Goal: Find specific page/section: Locate item on page

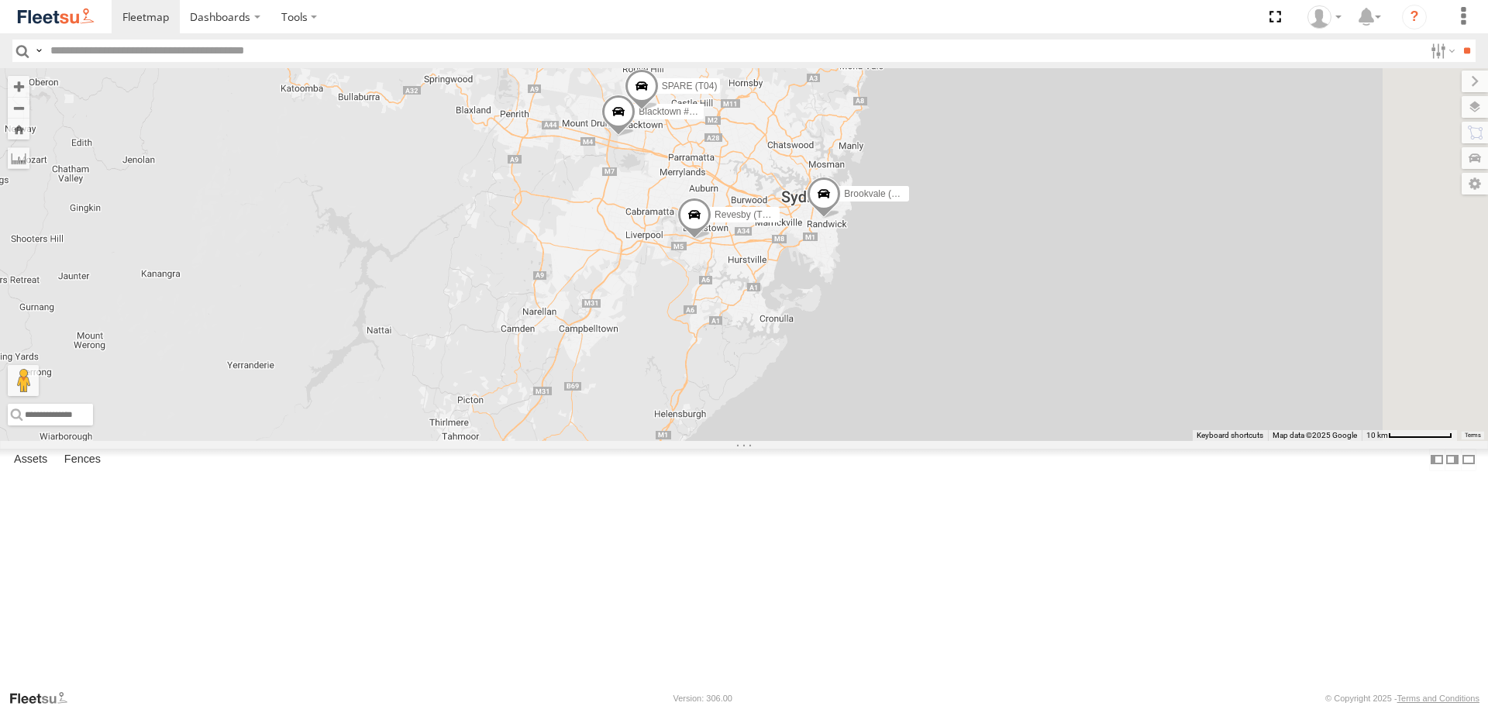
drag, startPoint x: 1335, startPoint y: 470, endPoint x: 970, endPoint y: 282, distance: 410.7
click at [970, 282] on div "Brookvale (T10 - [PERSON_NAME]) Rural (T08 - [PERSON_NAME]) Blacktown #1 (T09 -…" at bounding box center [744, 254] width 1488 height 372
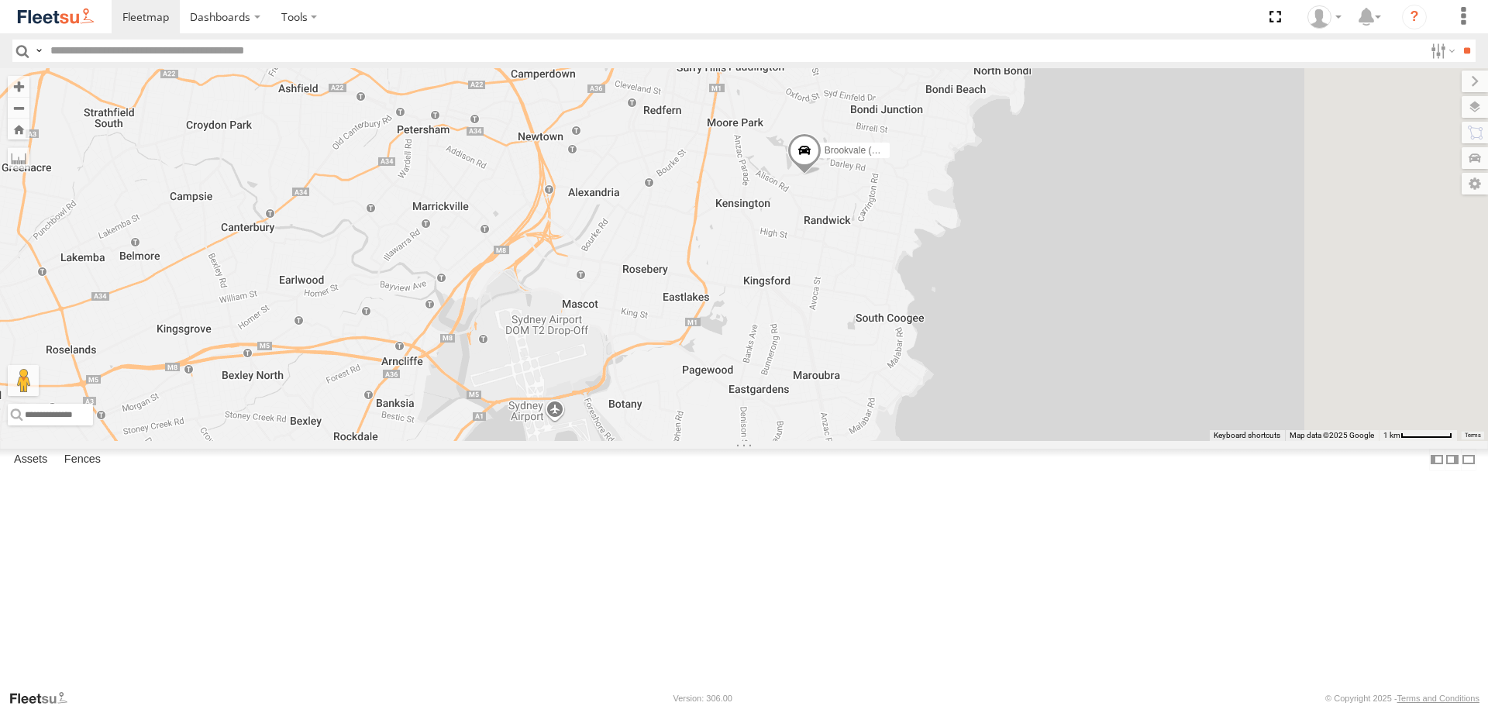
drag, startPoint x: 1080, startPoint y: 291, endPoint x: 925, endPoint y: 513, distance: 270.5
click at [925, 440] on div "Brookvale (T10 - [PERSON_NAME]) Rural (T08 - [PERSON_NAME]) Blacktown #1 (T09 -…" at bounding box center [744, 254] width 1488 height 372
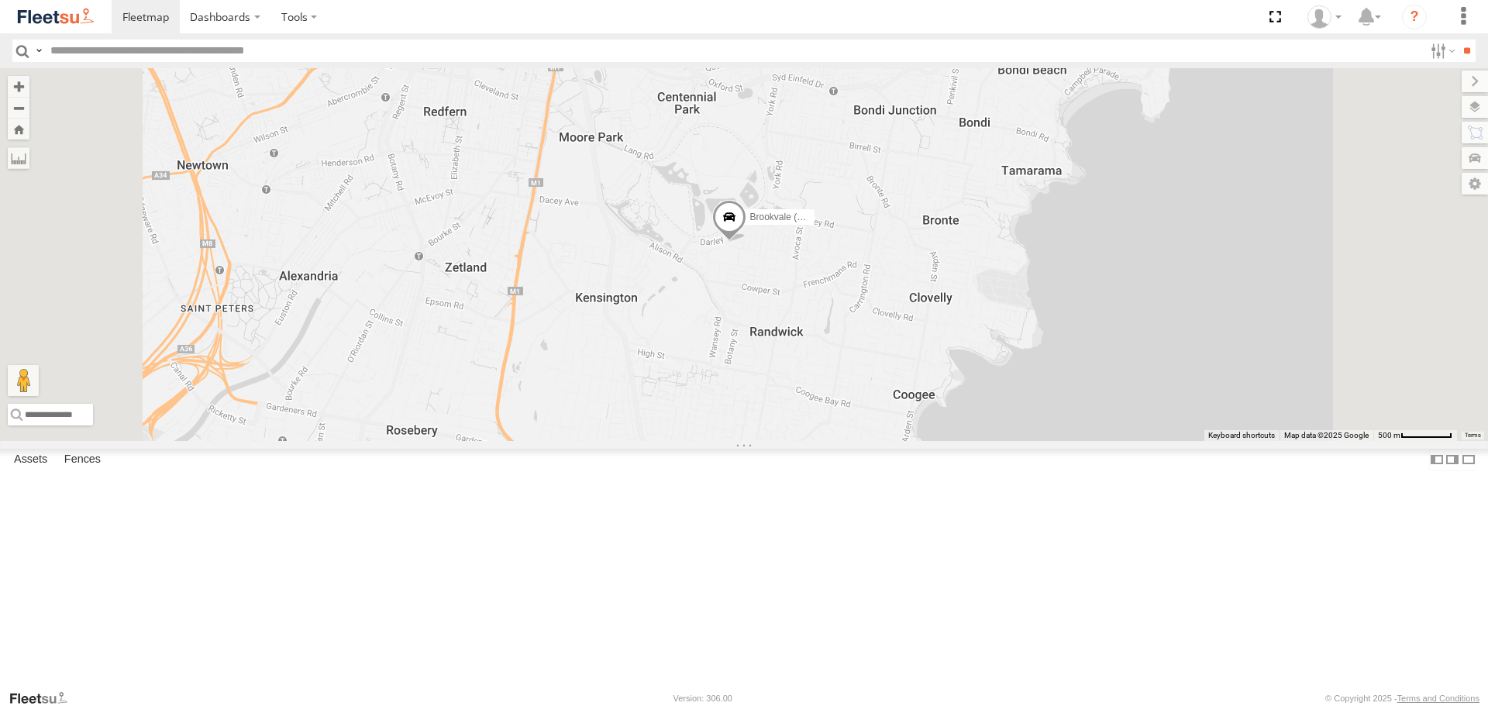
drag, startPoint x: 981, startPoint y: 341, endPoint x: 948, endPoint y: 407, distance: 73.8
click at [948, 407] on div "Brookvale (T10 - [PERSON_NAME]) Rural (T08 - [PERSON_NAME]) Blacktown #1 (T09 -…" at bounding box center [744, 254] width 1488 height 372
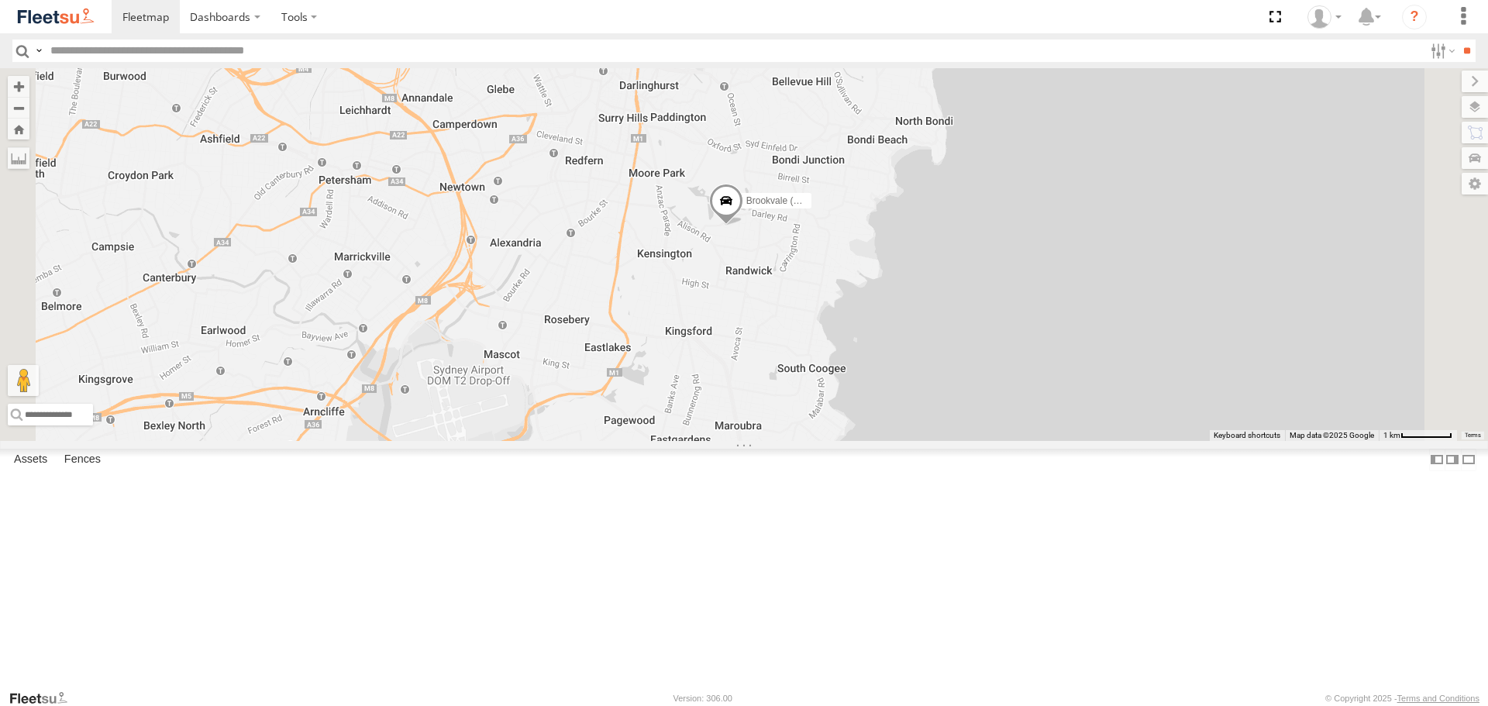
drag, startPoint x: 840, startPoint y: 303, endPoint x: 877, endPoint y: 449, distance: 150.2
click at [877, 440] on div "Brookvale (T10 - [PERSON_NAME]) Rural (T08 - [PERSON_NAME]) Blacktown #1 (T09 -…" at bounding box center [744, 254] width 1488 height 372
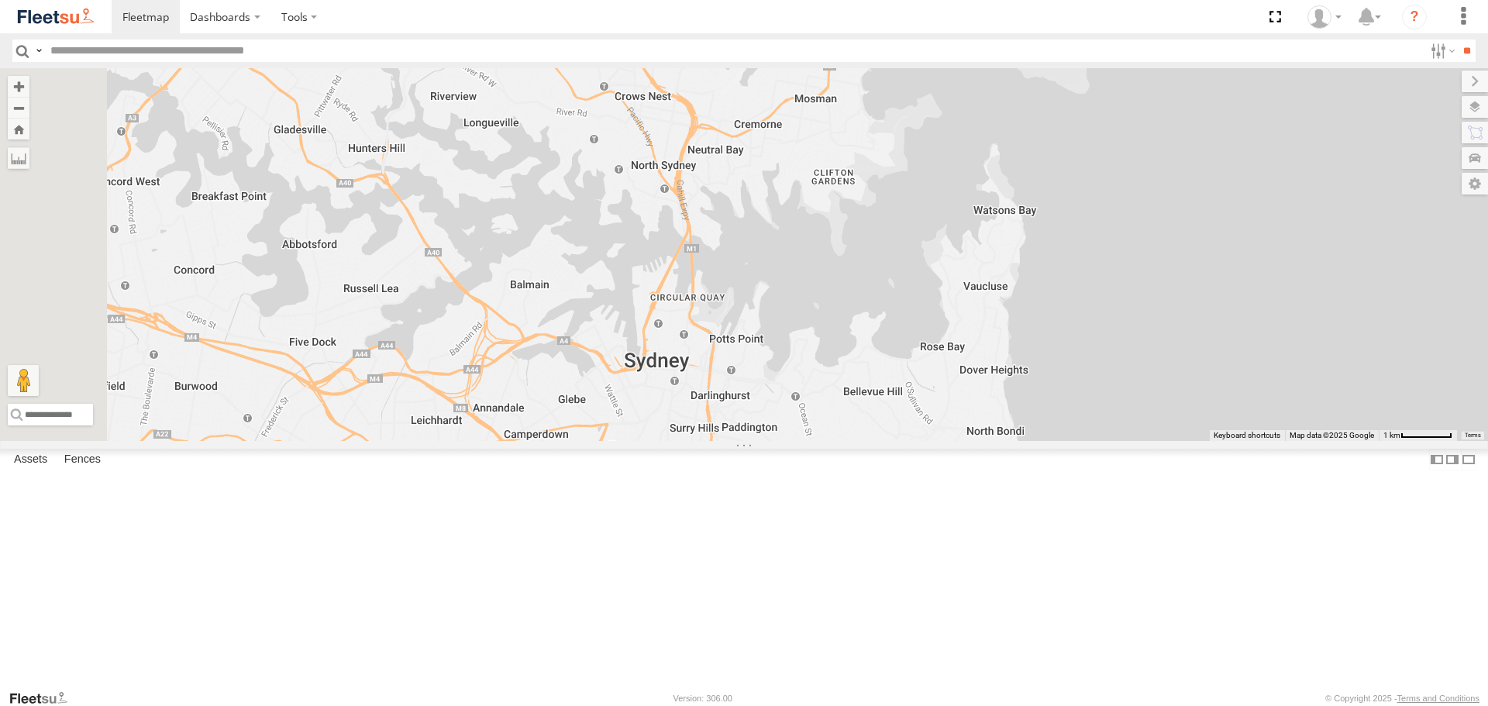
drag, startPoint x: 883, startPoint y: 374, endPoint x: 890, endPoint y: 405, distance: 32.5
click at [887, 396] on div "Brookvale (T10 - [PERSON_NAME]) Rural (T08 - [PERSON_NAME]) Blacktown #1 (T09 -…" at bounding box center [744, 254] width 1488 height 372
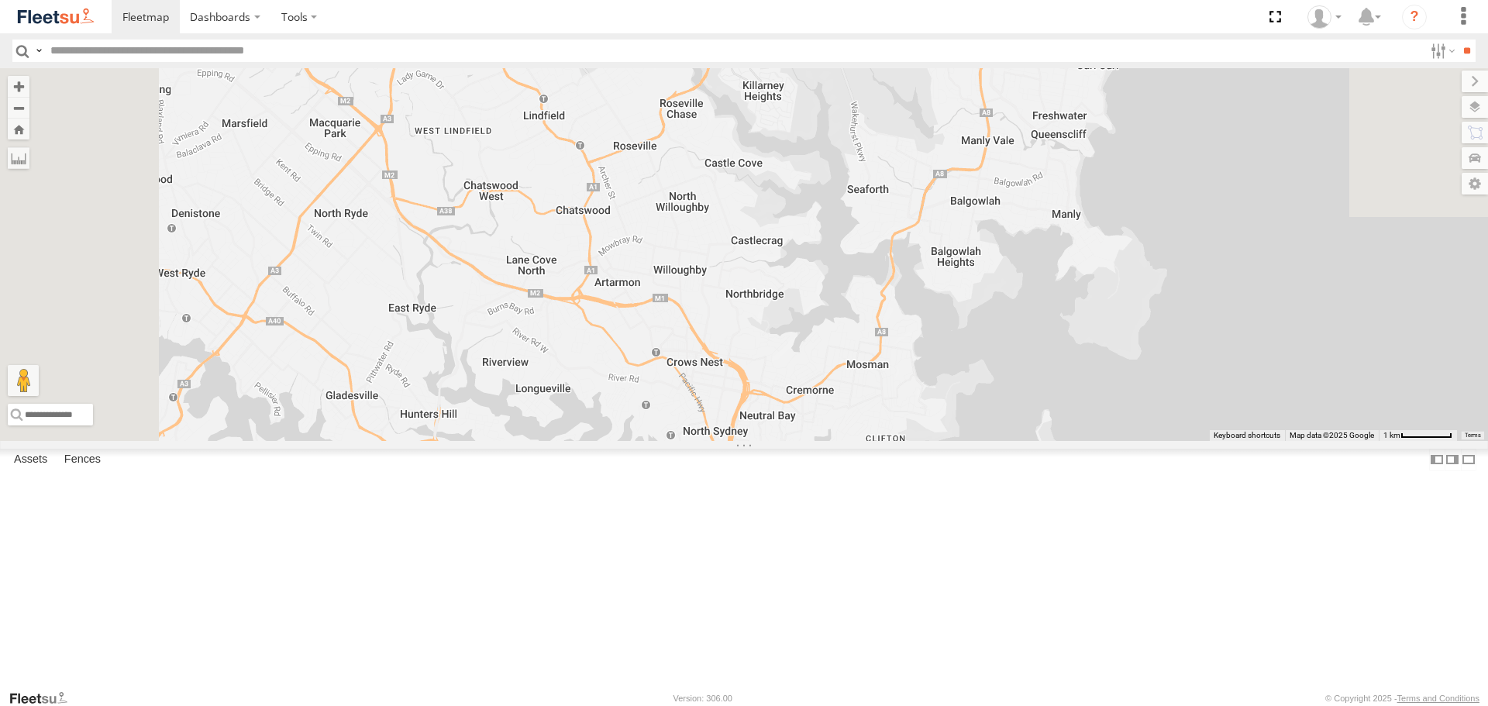
drag, startPoint x: 897, startPoint y: 336, endPoint x: 928, endPoint y: 454, distance: 122.0
click at [928, 440] on div "Brookvale (T10 - [PERSON_NAME]) Rural (T08 - [PERSON_NAME]) Blacktown #1 (T09 -…" at bounding box center [744, 254] width 1488 height 372
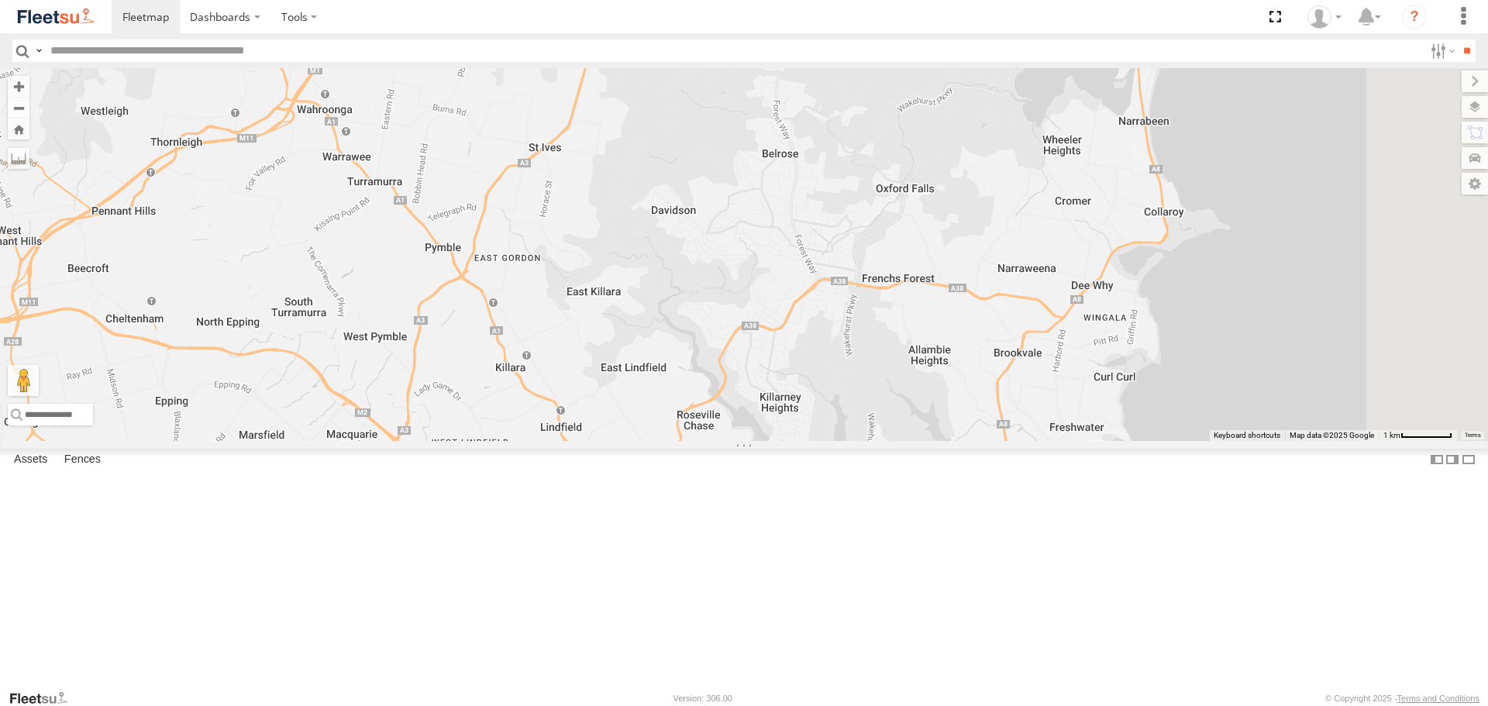
drag, startPoint x: 952, startPoint y: 376, endPoint x: 910, endPoint y: 482, distance: 114.4
click at [910, 440] on div "Brookvale (T10 - [PERSON_NAME]) Rural (T08 - [PERSON_NAME]) Blacktown #1 (T09 -…" at bounding box center [744, 254] width 1488 height 372
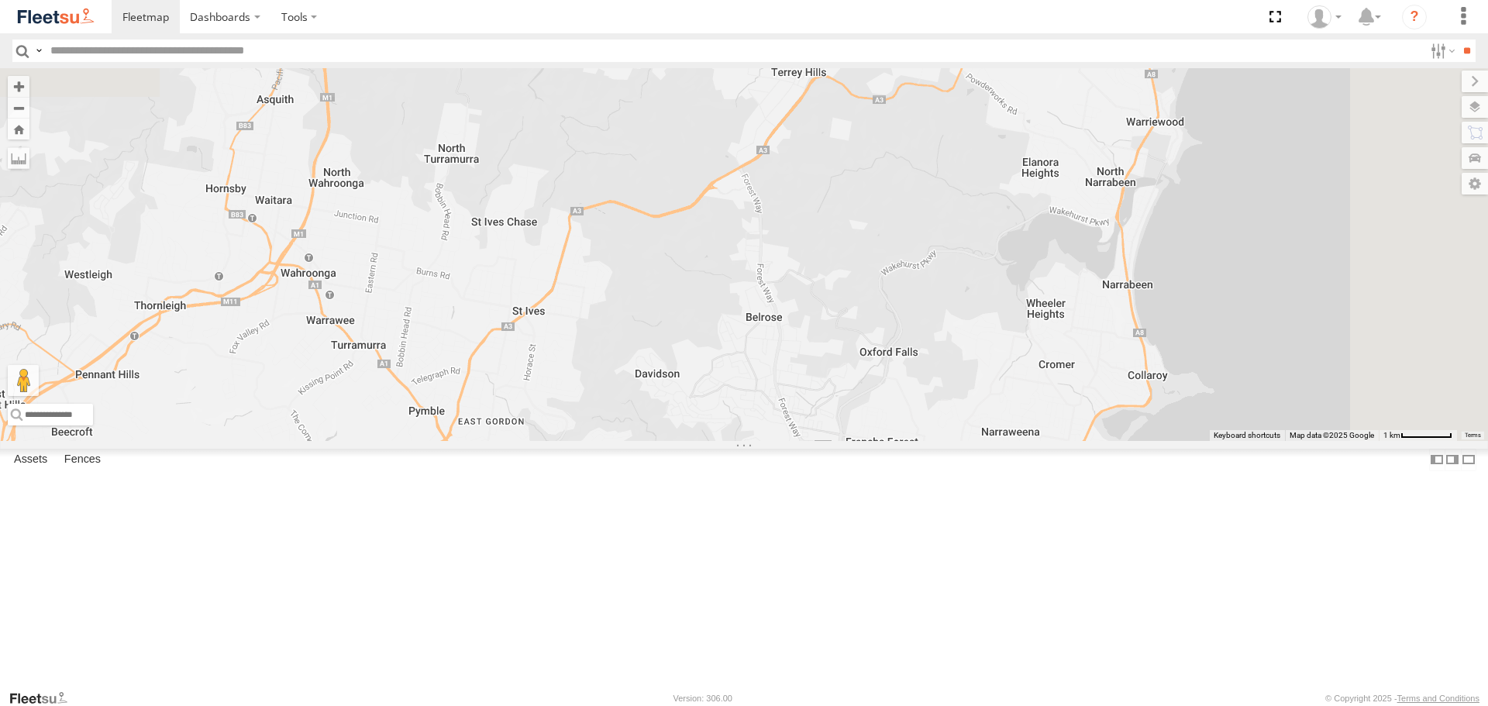
drag, startPoint x: 949, startPoint y: 427, endPoint x: 956, endPoint y: 486, distance: 59.3
click at [956, 440] on div "Brookvale (T10 - [PERSON_NAME]) Rural (T08 - [PERSON_NAME]) Blacktown #1 (T09 -…" at bounding box center [744, 254] width 1488 height 372
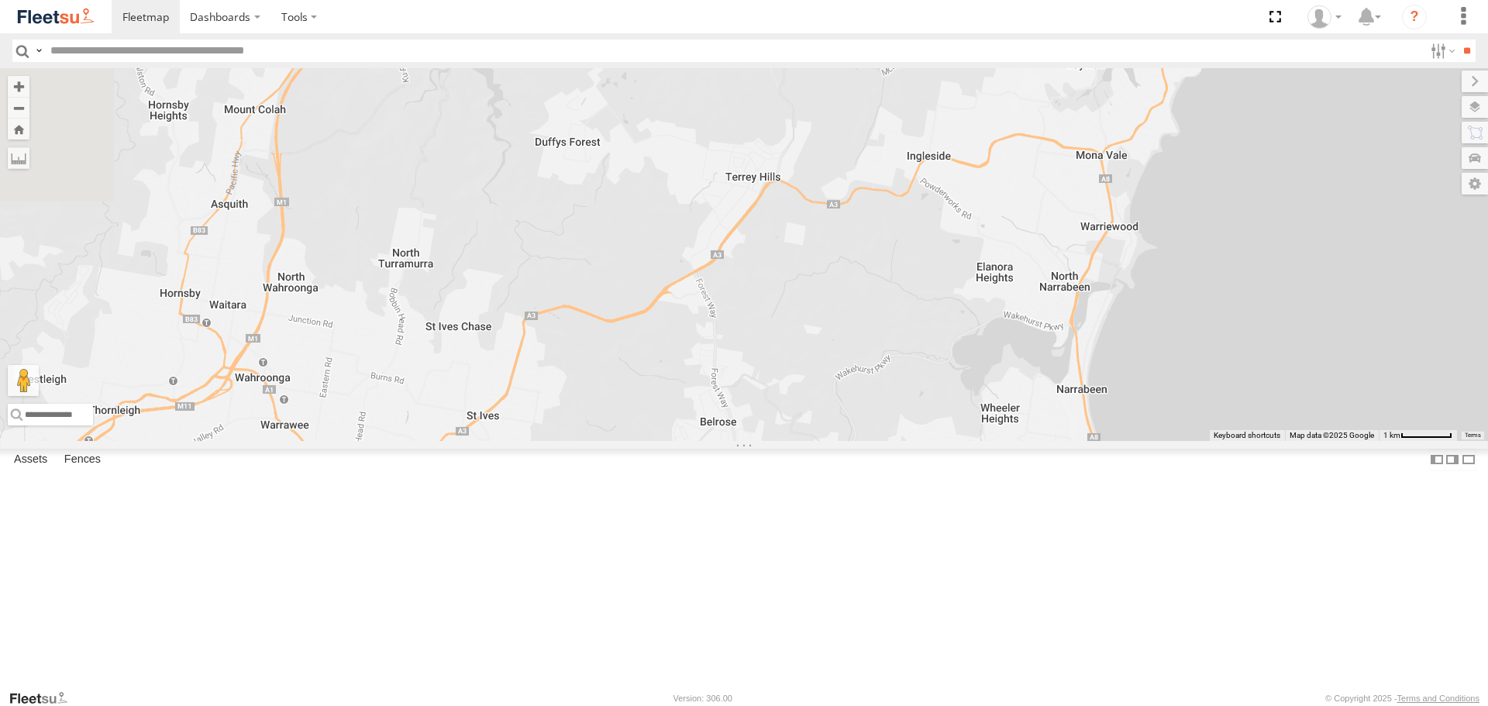
drag, startPoint x: 1000, startPoint y: 404, endPoint x: 1143, endPoint y: 369, distance: 146.8
click at [1143, 369] on div "Brookvale (T10 - [PERSON_NAME]) Rural (T08 - [PERSON_NAME]) Blacktown #1 (T09 -…" at bounding box center [744, 254] width 1488 height 372
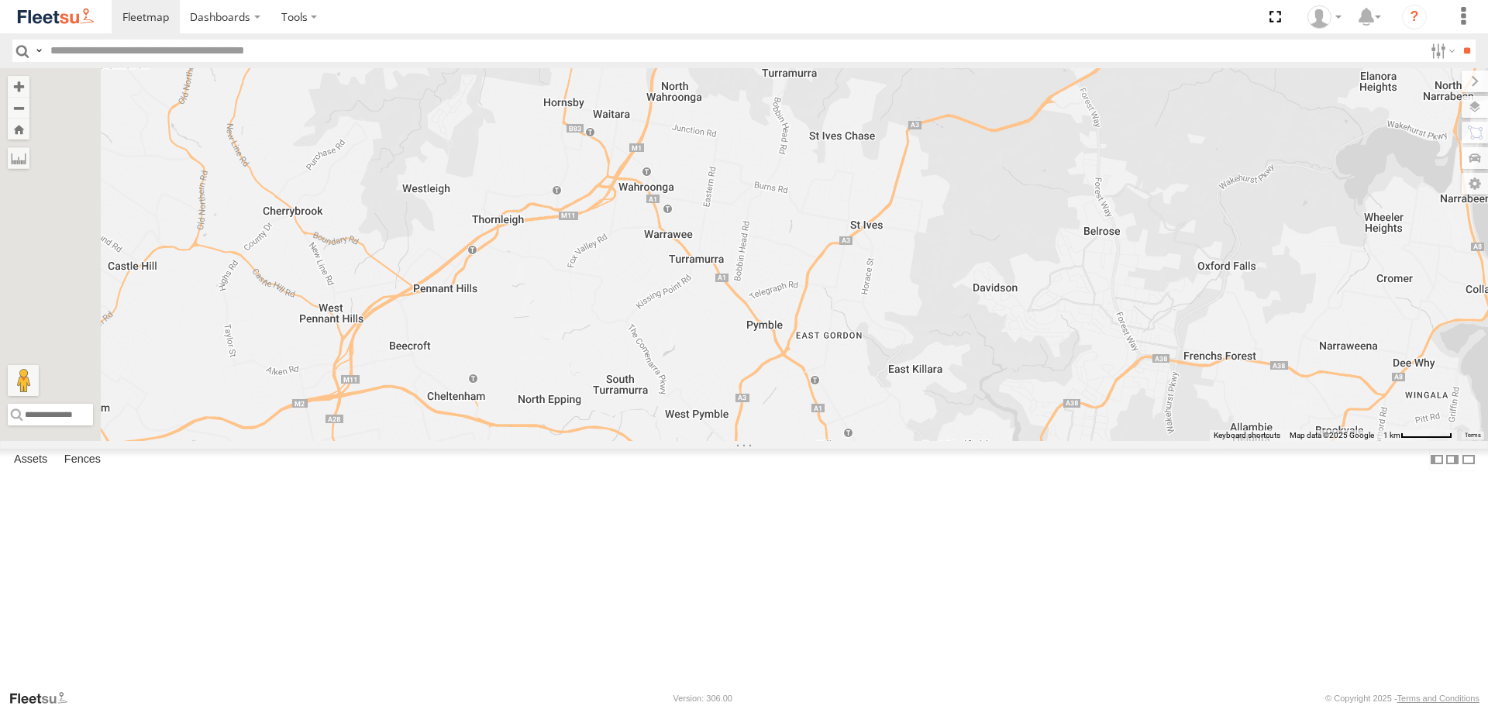
drag, startPoint x: 933, startPoint y: 409, endPoint x: 1011, endPoint y: 310, distance: 125.9
click at [1011, 310] on div "Brookvale (T10 - [PERSON_NAME]) Rural (T08 - [PERSON_NAME]) Blacktown #1 (T09 -…" at bounding box center [744, 254] width 1488 height 372
drag, startPoint x: 976, startPoint y: 374, endPoint x: 921, endPoint y: 206, distance: 176.2
click at [940, 257] on div "Brookvale (T10 - [PERSON_NAME]) Rural (T08 - [PERSON_NAME]) Blacktown #1 (T09 -…" at bounding box center [744, 254] width 1488 height 372
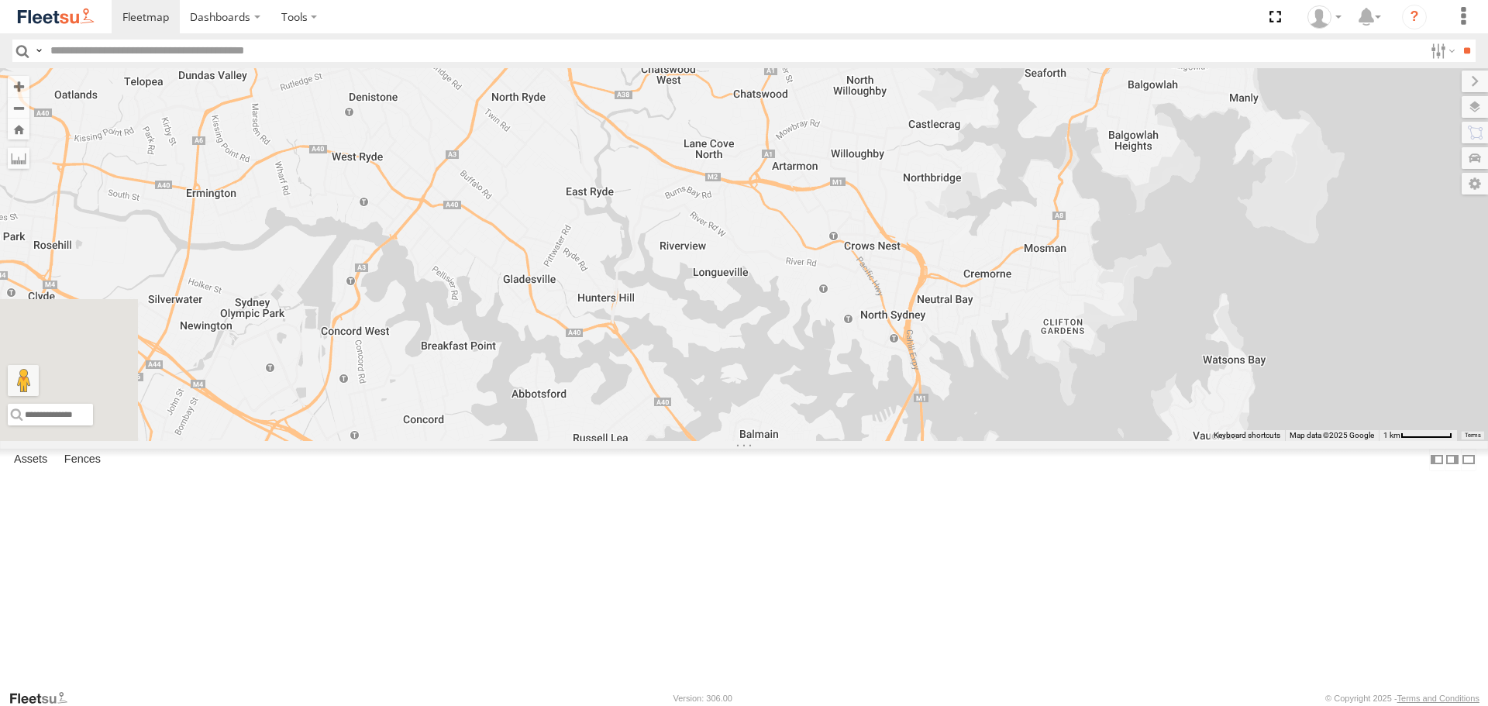
drag, startPoint x: 1034, startPoint y: 323, endPoint x: 984, endPoint y: 234, distance: 102.0
click at [984, 234] on div "Brookvale (T10 - [PERSON_NAME]) Rural (T08 - [PERSON_NAME]) Blacktown #1 (T09 -…" at bounding box center [744, 254] width 1488 height 372
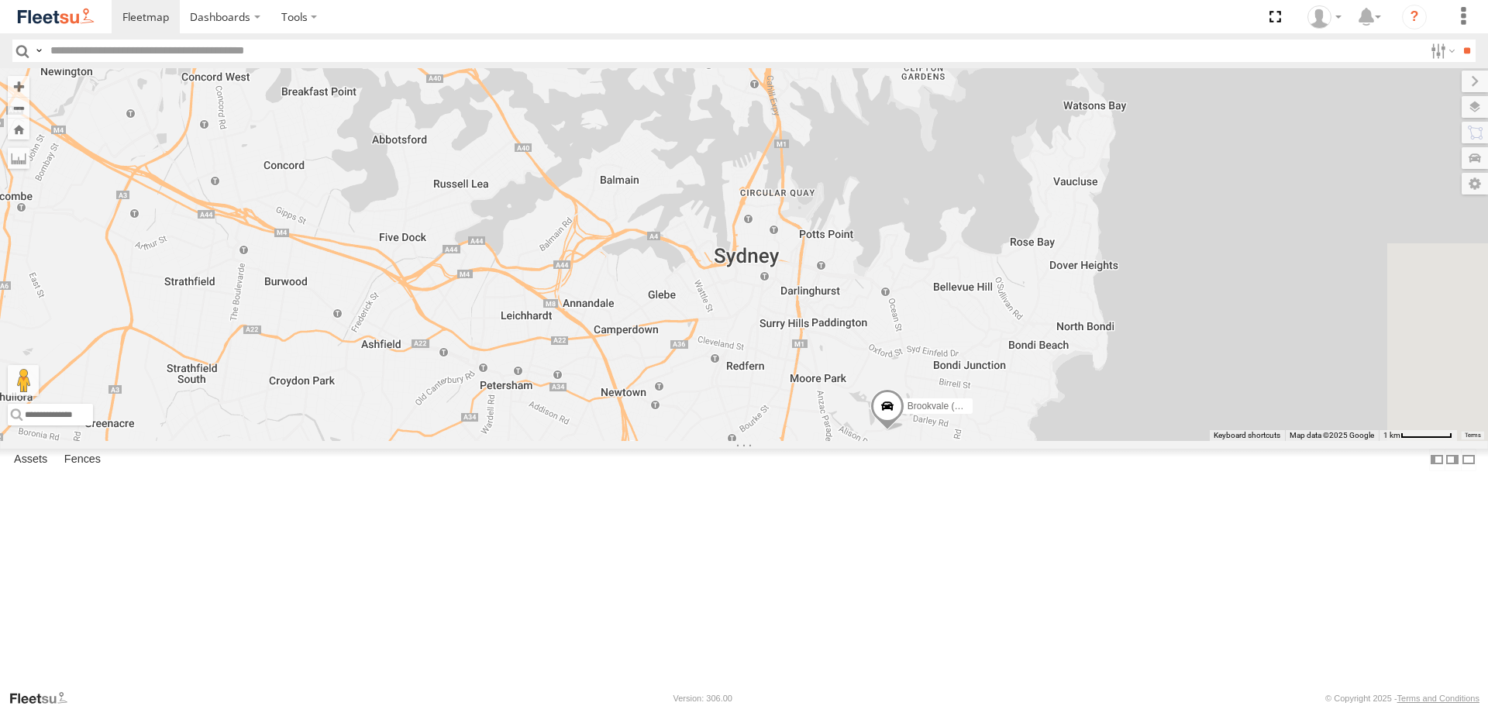
drag, startPoint x: 1056, startPoint y: 350, endPoint x: 1048, endPoint y: 257, distance: 92.5
click at [1048, 257] on div "Brookvale (T10 - [PERSON_NAME]) Rural (T08 - [PERSON_NAME]) Blacktown #1 (T09 -…" at bounding box center [744, 254] width 1488 height 372
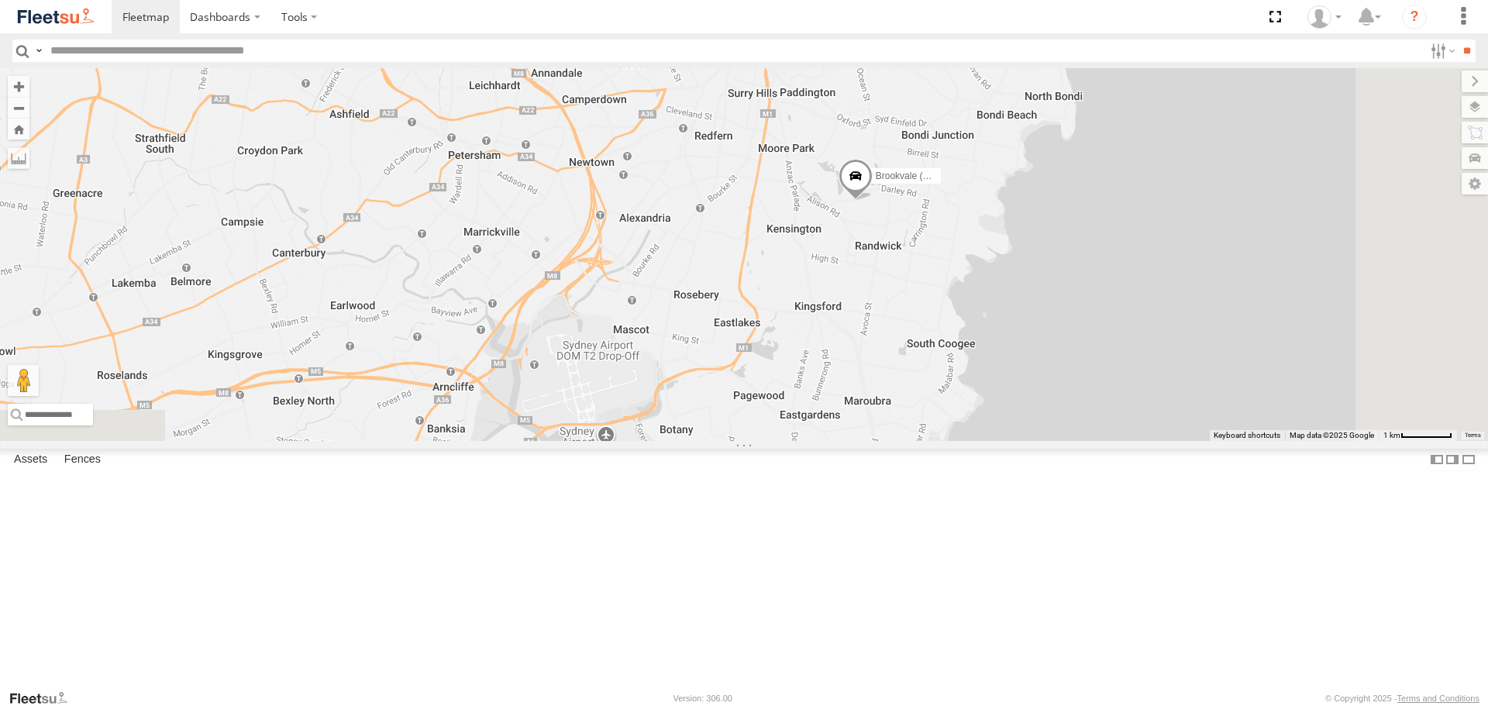
drag, startPoint x: 1053, startPoint y: 299, endPoint x: 1042, endPoint y: 263, distance: 37.3
click at [1042, 263] on div "Brookvale (T10 - [PERSON_NAME]) Rural (T08 - [PERSON_NAME]) Blacktown #1 (T09 -…" at bounding box center [744, 254] width 1488 height 372
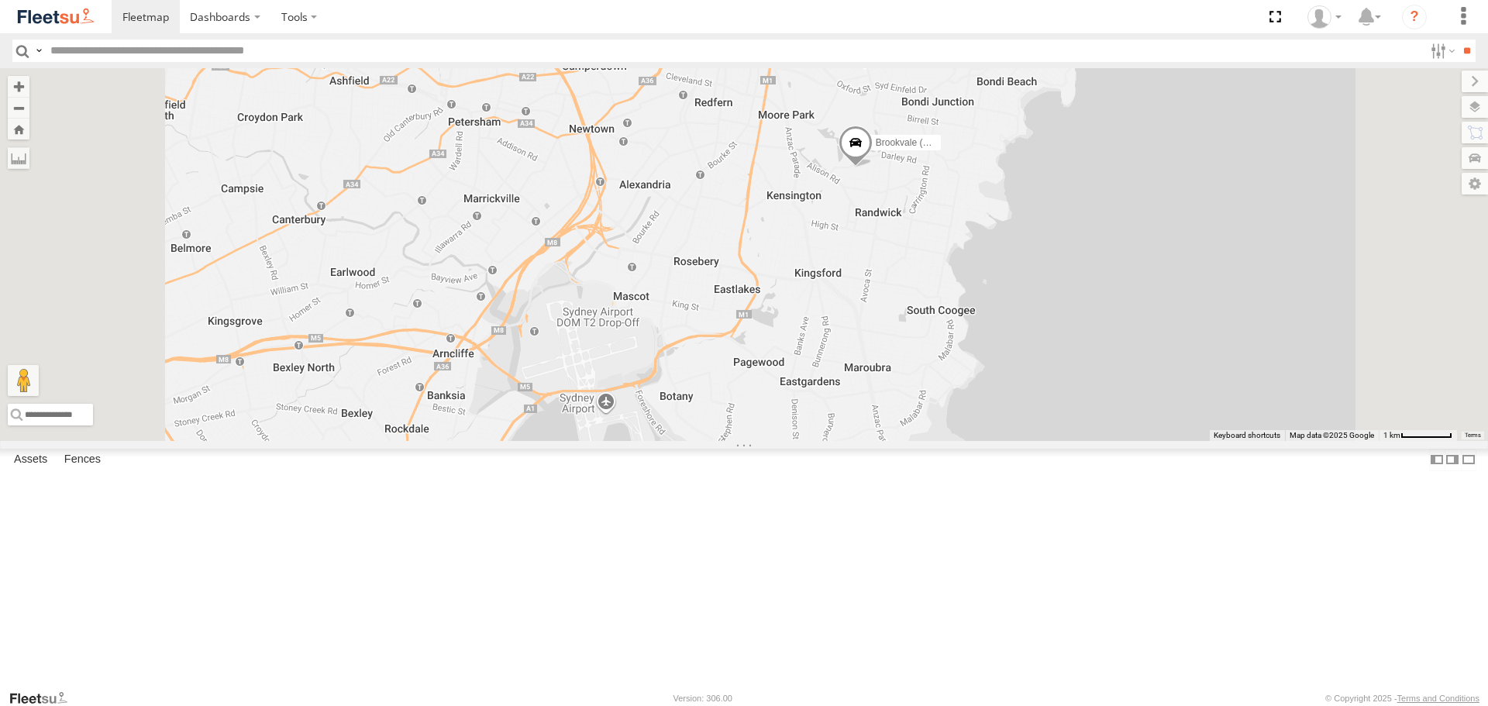
drag, startPoint x: 1090, startPoint y: 350, endPoint x: 1087, endPoint y: 305, distance: 44.3
click at [1087, 305] on div "Brookvale (T10 - [PERSON_NAME]) Rural (T08 - [PERSON_NAME]) Blacktown #1 (T09 -…" at bounding box center [744, 254] width 1488 height 372
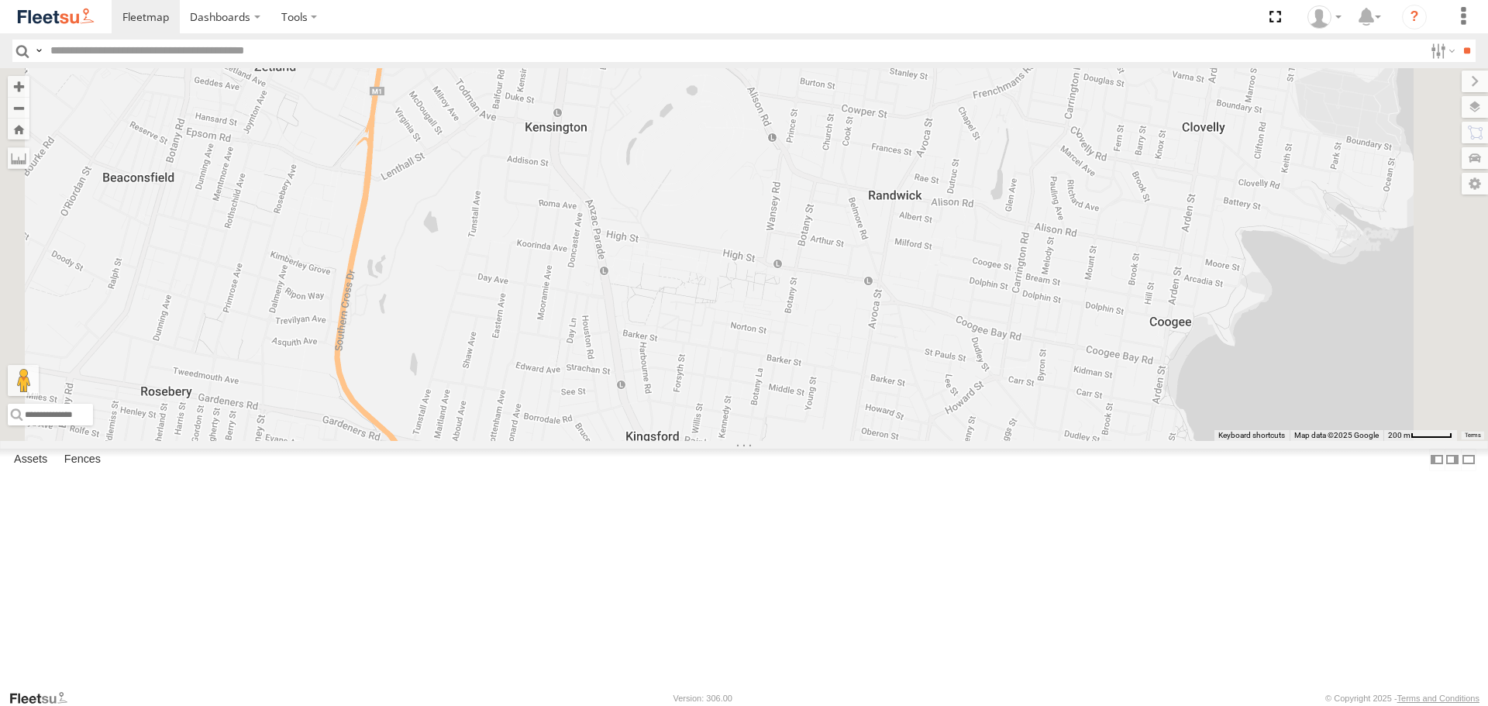
drag, startPoint x: 1087, startPoint y: 333, endPoint x: 1038, endPoint y: 440, distance: 117.6
click at [1038, 437] on div "Brookvale (T10 - [PERSON_NAME]) Rural (T08 - [PERSON_NAME]) Blacktown #1 (T09 -…" at bounding box center [744, 254] width 1488 height 372
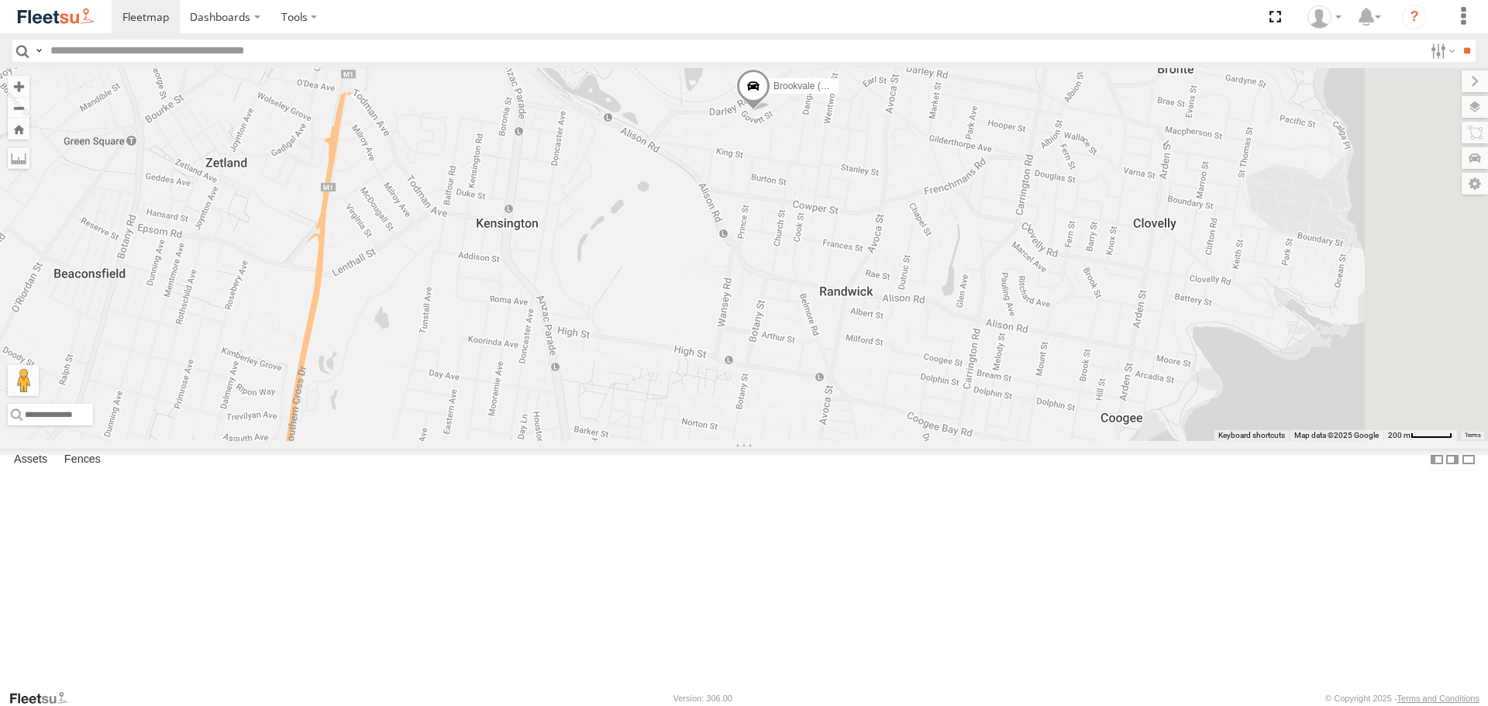
drag, startPoint x: 1072, startPoint y: 320, endPoint x: 1056, endPoint y: 395, distance: 76.9
click at [1056, 391] on div "Brookvale (T10 - [PERSON_NAME]) Rural (T08 - [PERSON_NAME]) Blacktown #1 (T09 -…" at bounding box center [744, 254] width 1488 height 372
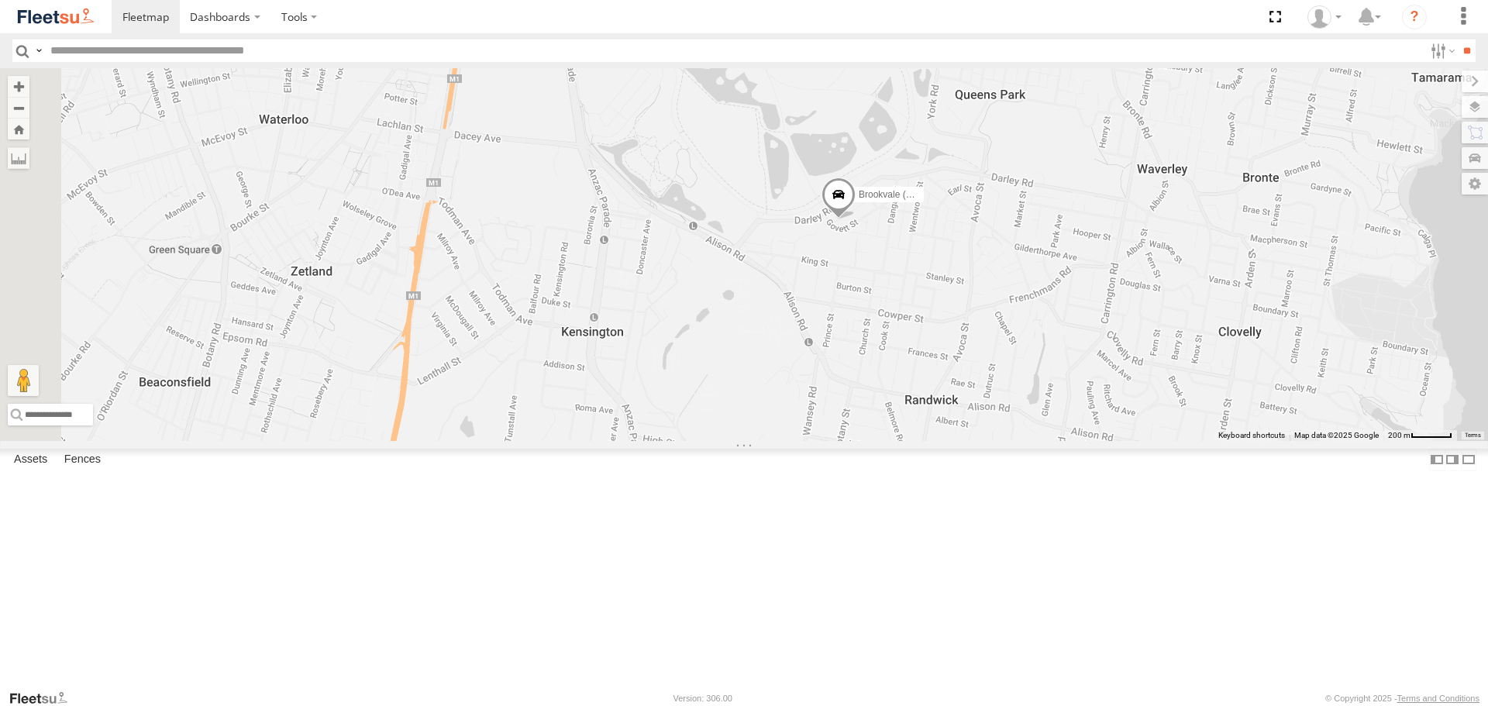
drag, startPoint x: 958, startPoint y: 356, endPoint x: 1169, endPoint y: 364, distance: 210.9
click at [1169, 364] on div "Brookvale (T10 - [PERSON_NAME]) Rural (T08 - [PERSON_NAME]) Blacktown #1 (T09 -…" at bounding box center [744, 254] width 1488 height 372
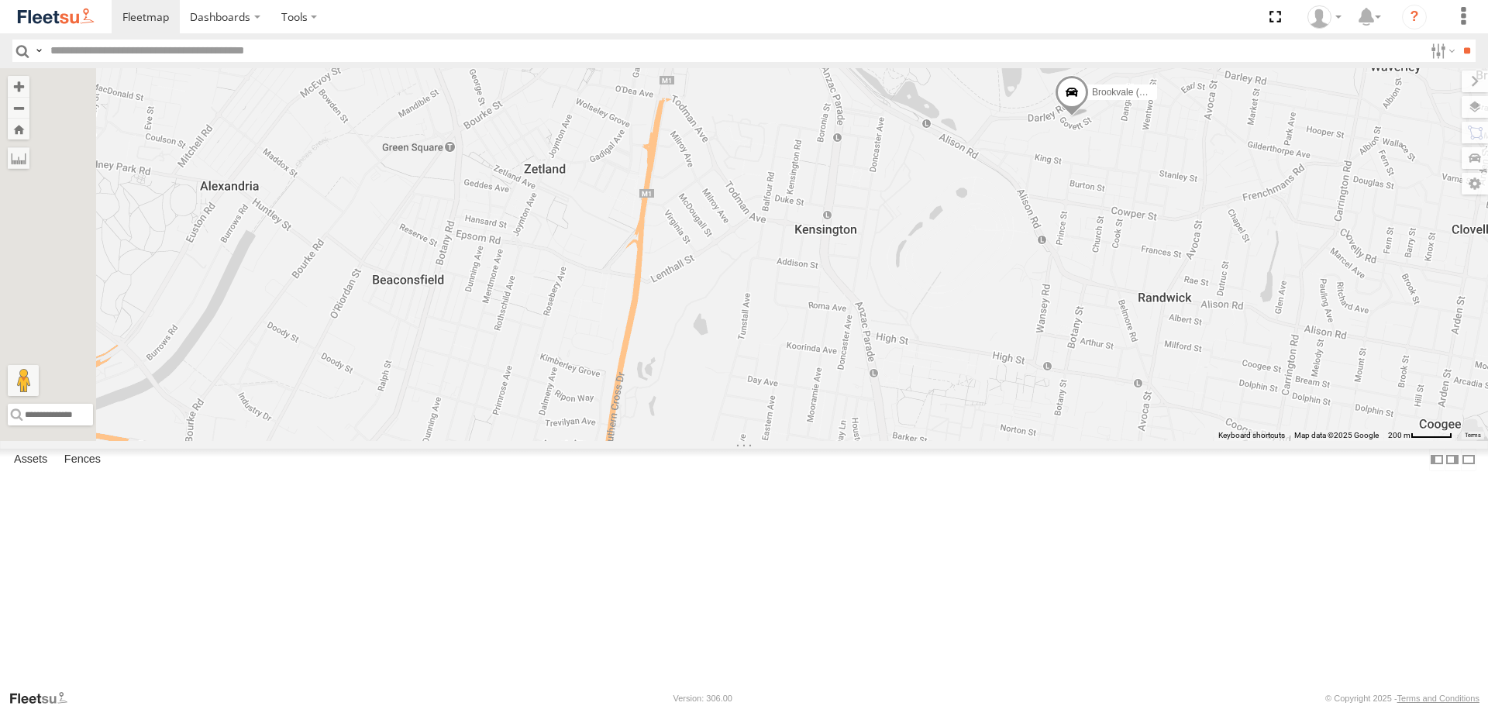
drag, startPoint x: 982, startPoint y: 252, endPoint x: 1120, endPoint y: 142, distance: 176.5
click at [1120, 142] on div "Brookvale (T10 - [PERSON_NAME]) Rural (T08 - [PERSON_NAME]) Blacktown #1 (T09 -…" at bounding box center [744, 254] width 1488 height 372
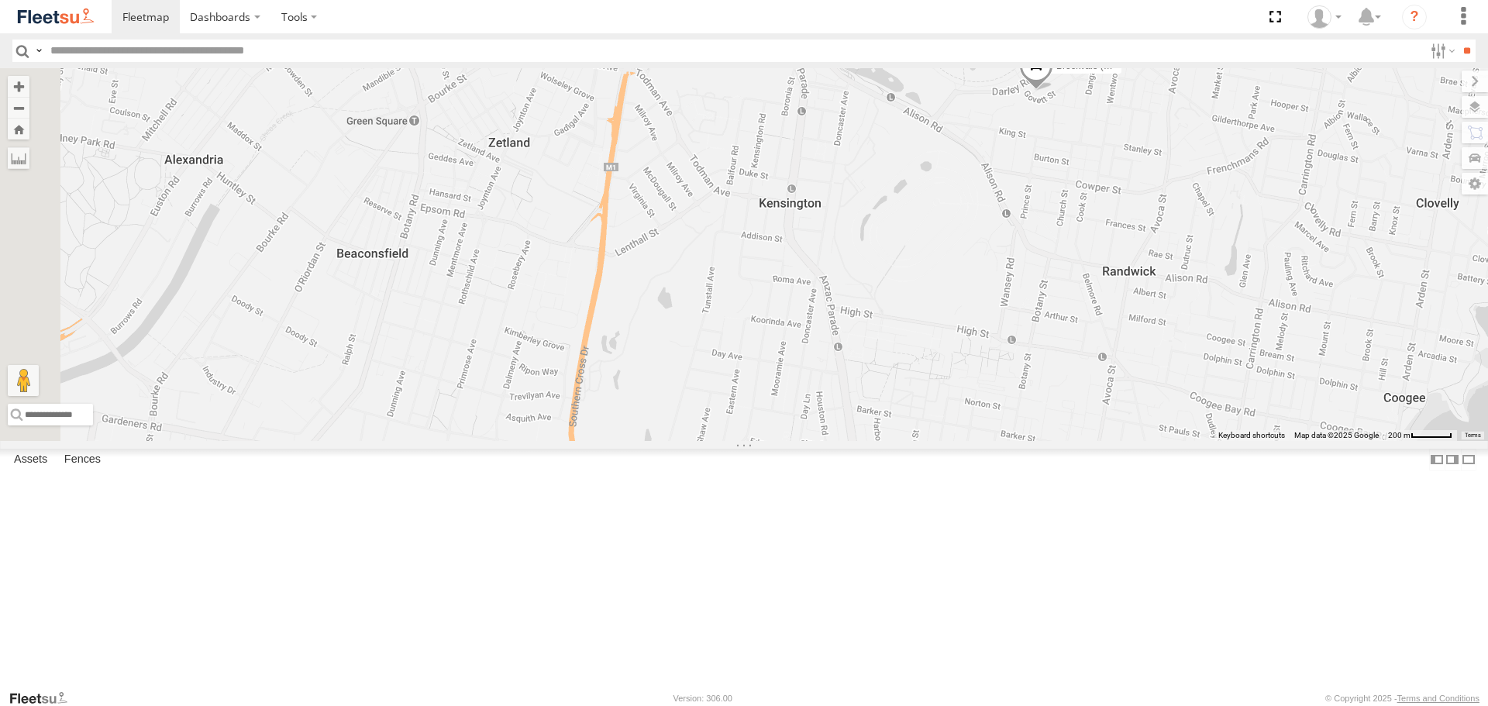
drag, startPoint x: 1093, startPoint y: 217, endPoint x: 1021, endPoint y: 164, distance: 89.9
click at [1021, 164] on div "Brookvale (T10 - [PERSON_NAME]) Rural (T08 - [PERSON_NAME]) Blacktown #1 (T09 -…" at bounding box center [744, 254] width 1488 height 372
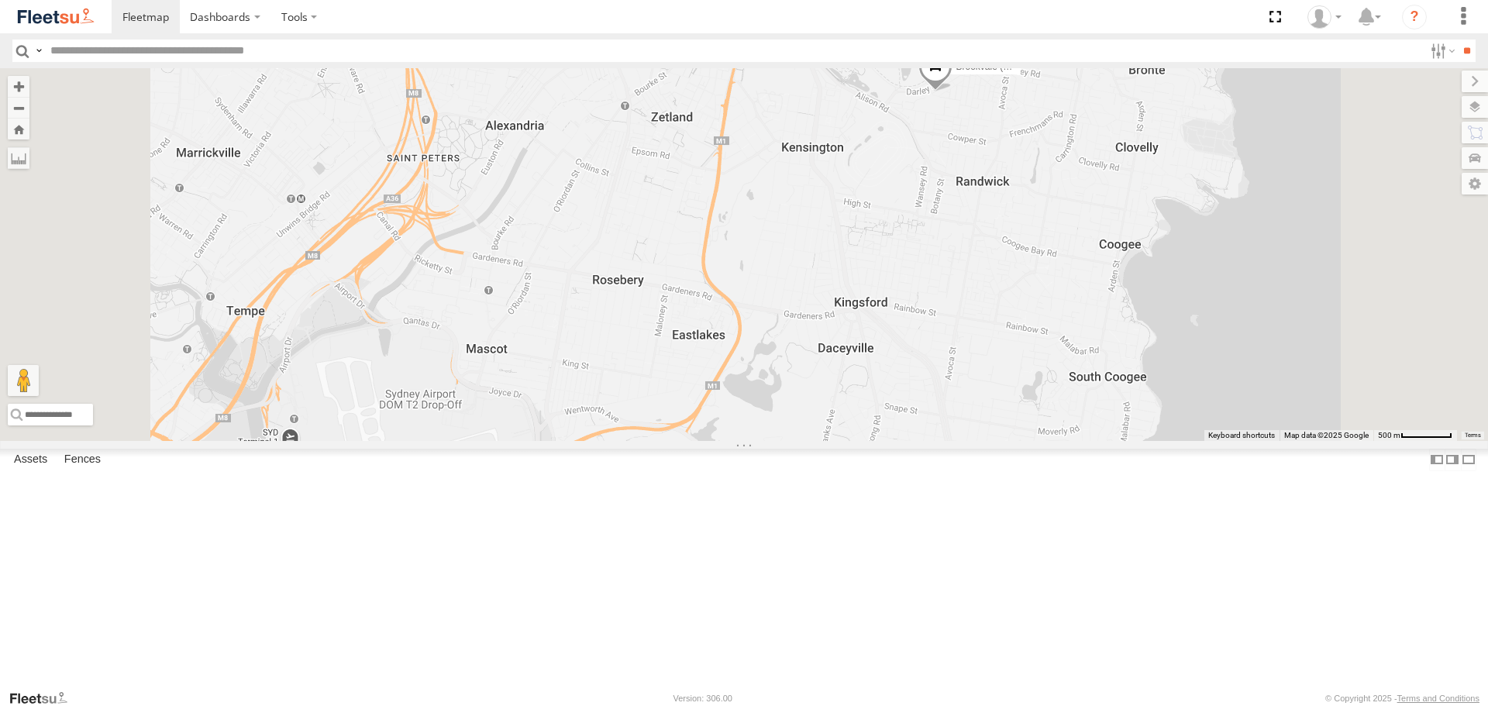
drag, startPoint x: 1081, startPoint y: 253, endPoint x: 1066, endPoint y: 335, distance: 83.5
click at [1066, 334] on div "Brookvale (T10 - [PERSON_NAME]) Rural (T08 - [PERSON_NAME]) Blacktown #1 (T09 -…" at bounding box center [744, 254] width 1488 height 372
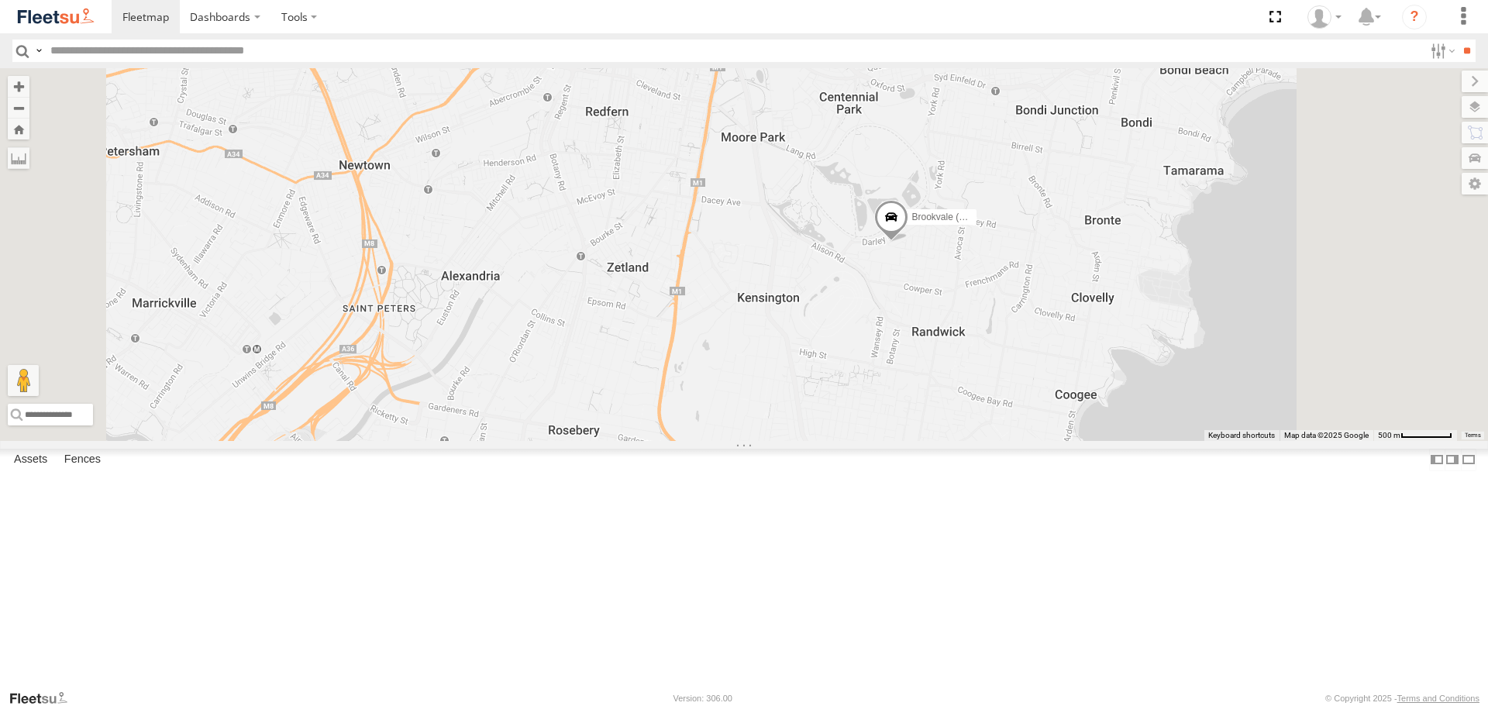
drag, startPoint x: 1066, startPoint y: 321, endPoint x: 1041, endPoint y: 377, distance: 62.1
click at [1042, 398] on div "Brookvale (T10 - [PERSON_NAME]) Rural (T08 - [PERSON_NAME]) Blacktown #1 (T09 -…" at bounding box center [744, 254] width 1488 height 372
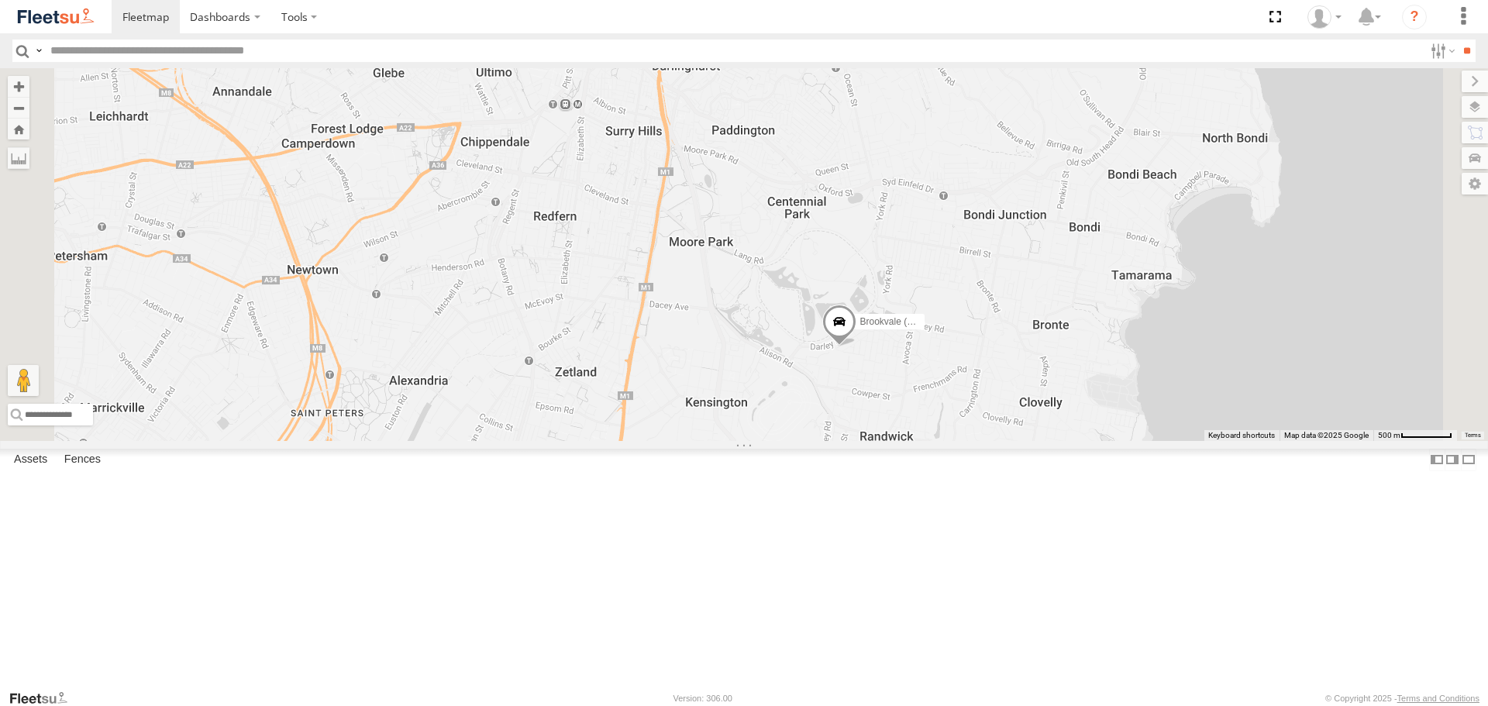
drag, startPoint x: 1043, startPoint y: 337, endPoint x: 1000, endPoint y: 409, distance: 83.7
click at [997, 413] on div "Brookvale (T10 - [PERSON_NAME]) Rural (T08 - [PERSON_NAME]) Blacktown #1 (T09 -…" at bounding box center [744, 254] width 1488 height 372
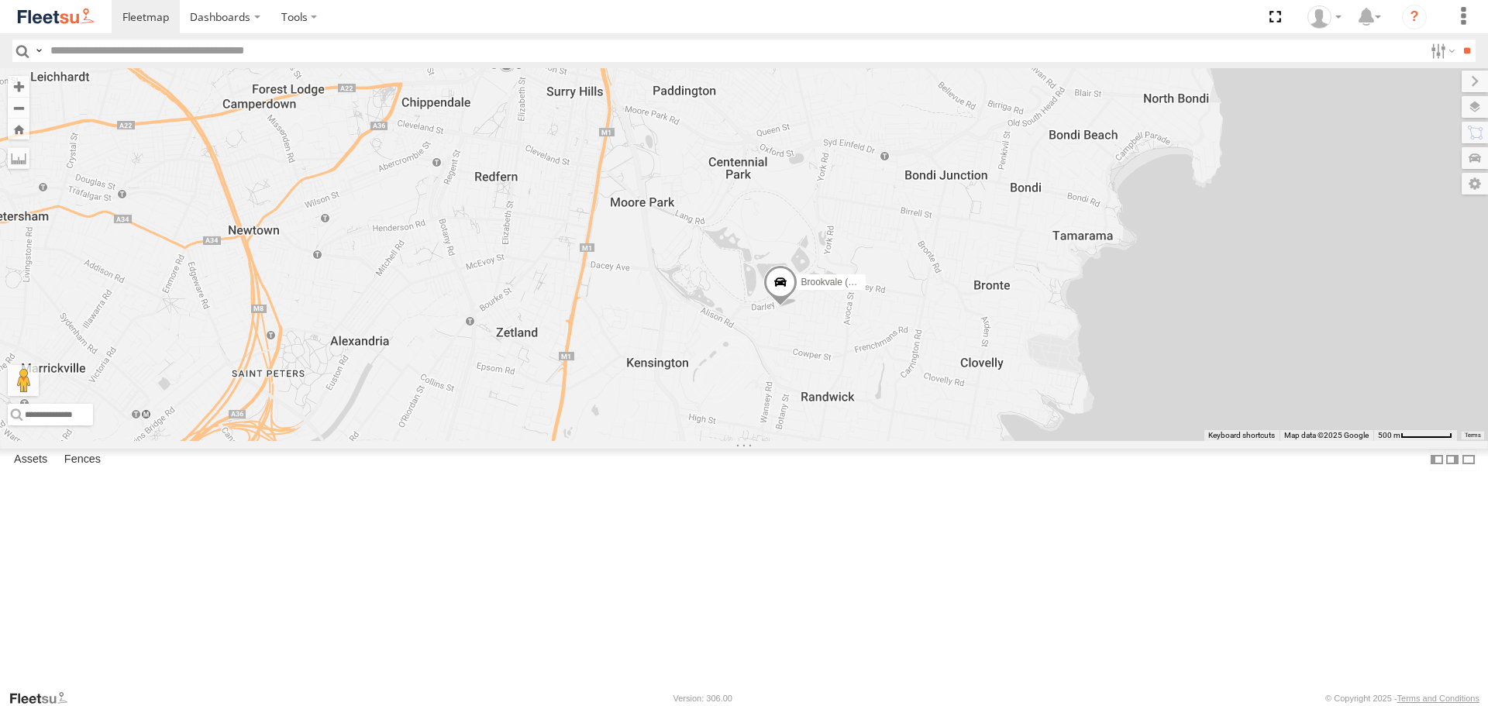
drag, startPoint x: 1031, startPoint y: 402, endPoint x: 1004, endPoint y: 322, distance: 84.3
click at [1004, 322] on div "Brookvale (T10 - [PERSON_NAME]) Rural (T08 - [PERSON_NAME]) Blacktown #1 (T09 -…" at bounding box center [744, 254] width 1488 height 372
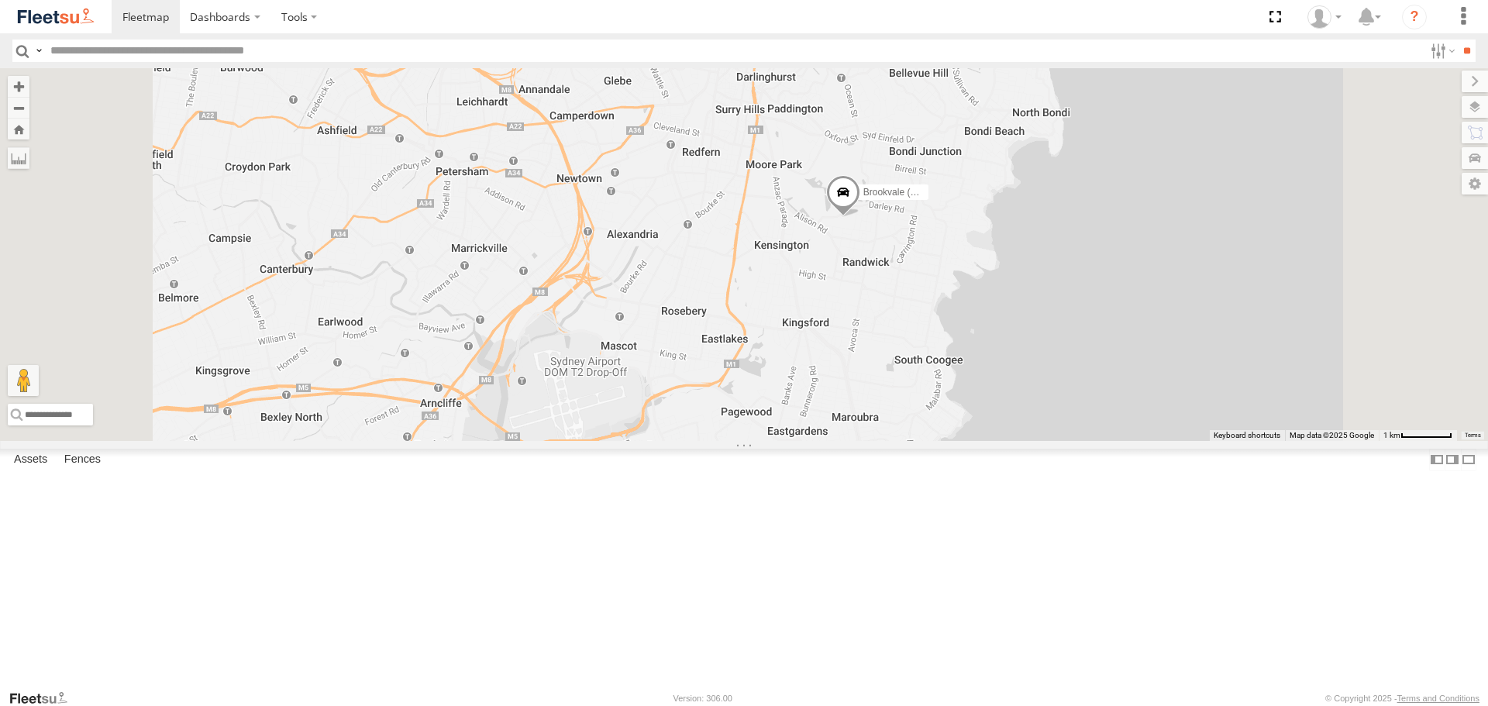
drag, startPoint x: 1011, startPoint y: 346, endPoint x: 1059, endPoint y: 309, distance: 60.9
click at [928, 200] on label "Brookvale (T10 - [PERSON_NAME])" at bounding box center [889, 191] width 77 height 15
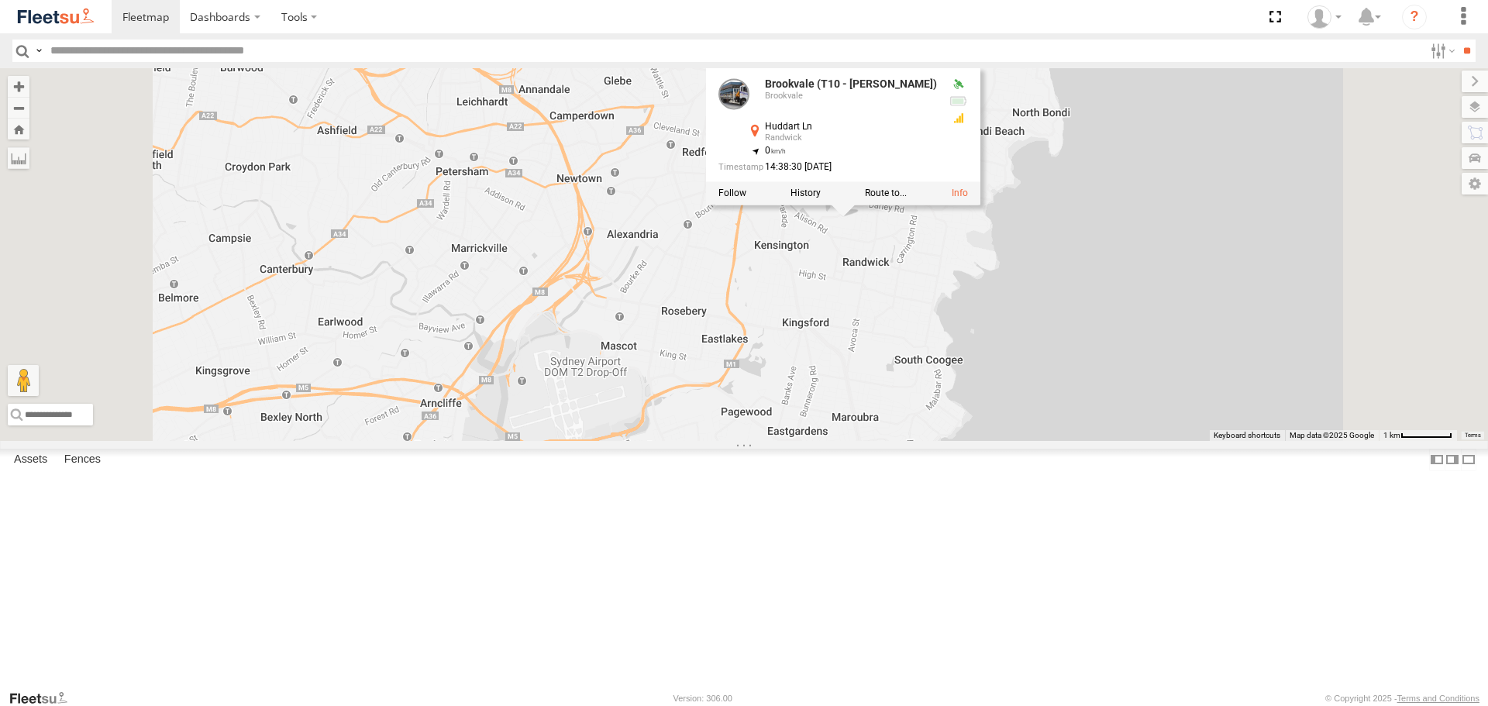
click at [1056, 405] on div "Brookvale (T10 - [PERSON_NAME]) Rural (T08 - [PERSON_NAME]) Blacktown #1 (T09 -…" at bounding box center [744, 254] width 1488 height 372
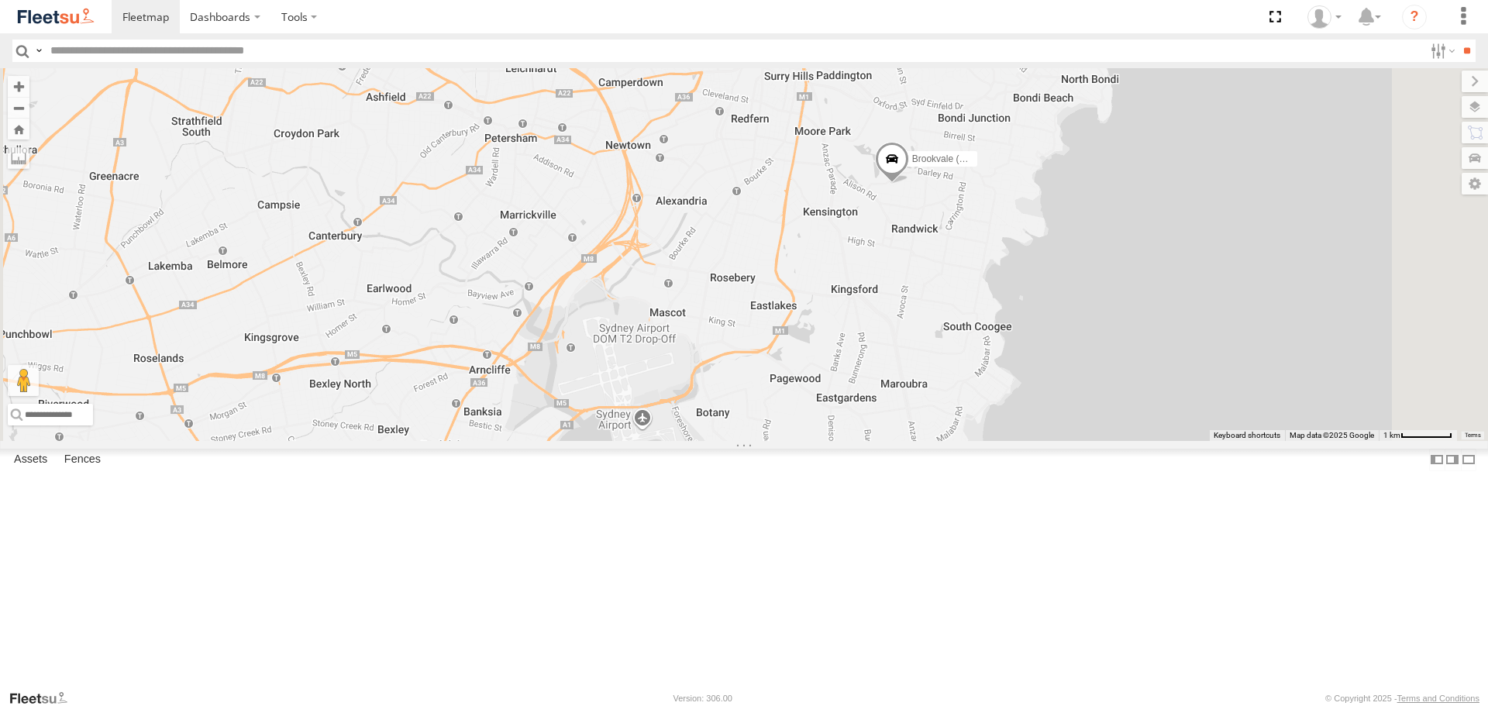
drag, startPoint x: 1059, startPoint y: 430, endPoint x: 1114, endPoint y: 391, distance: 66.7
click at [1114, 391] on div "Brookvale (T10 - [PERSON_NAME]) Rural (T08 - [PERSON_NAME]) Blacktown #1 (T09 -…" at bounding box center [744, 254] width 1488 height 372
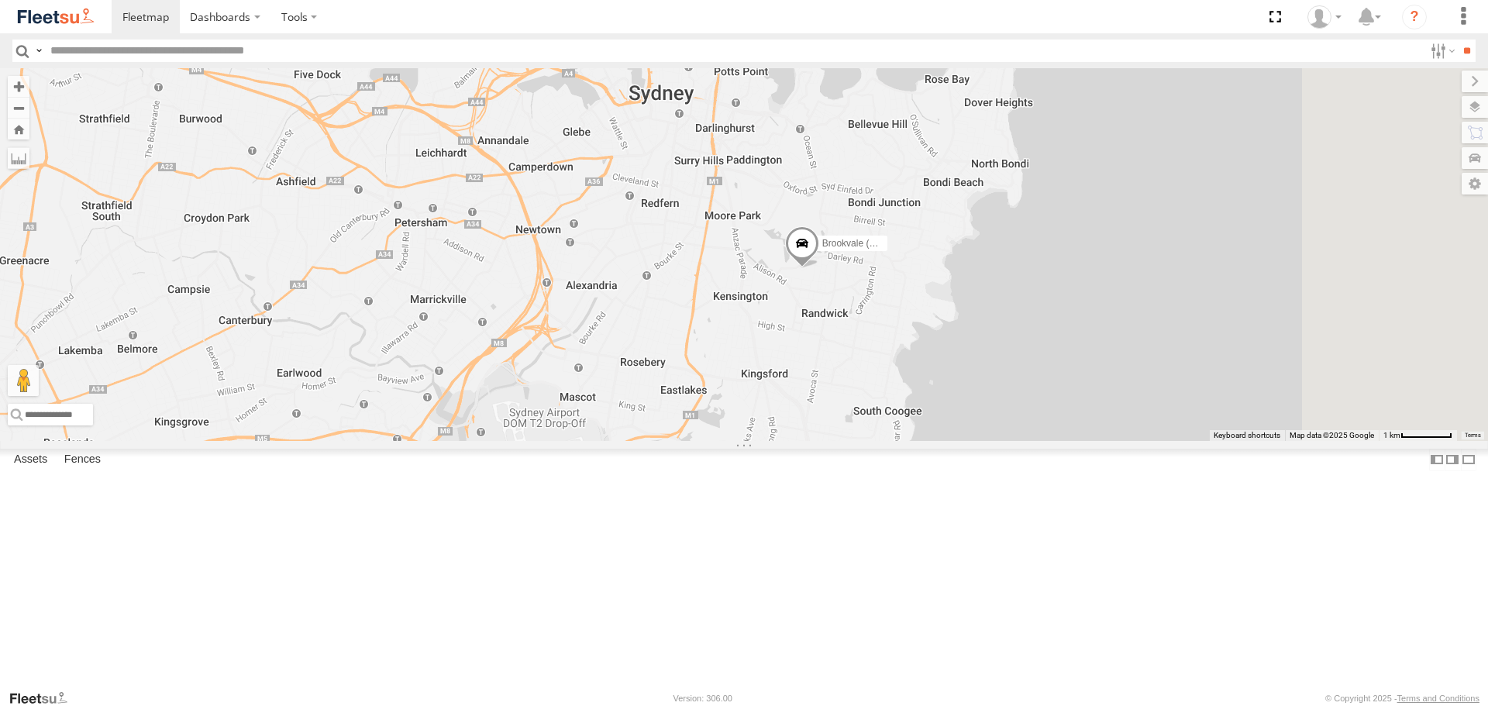
drag, startPoint x: 1114, startPoint y: 391, endPoint x: 1014, endPoint y: 491, distance: 140.8
click at [1014, 440] on div "Brookvale (T10 - [PERSON_NAME]) Rural (T08 - [PERSON_NAME]) Blacktown #1 (T09 -…" at bounding box center [744, 254] width 1488 height 372
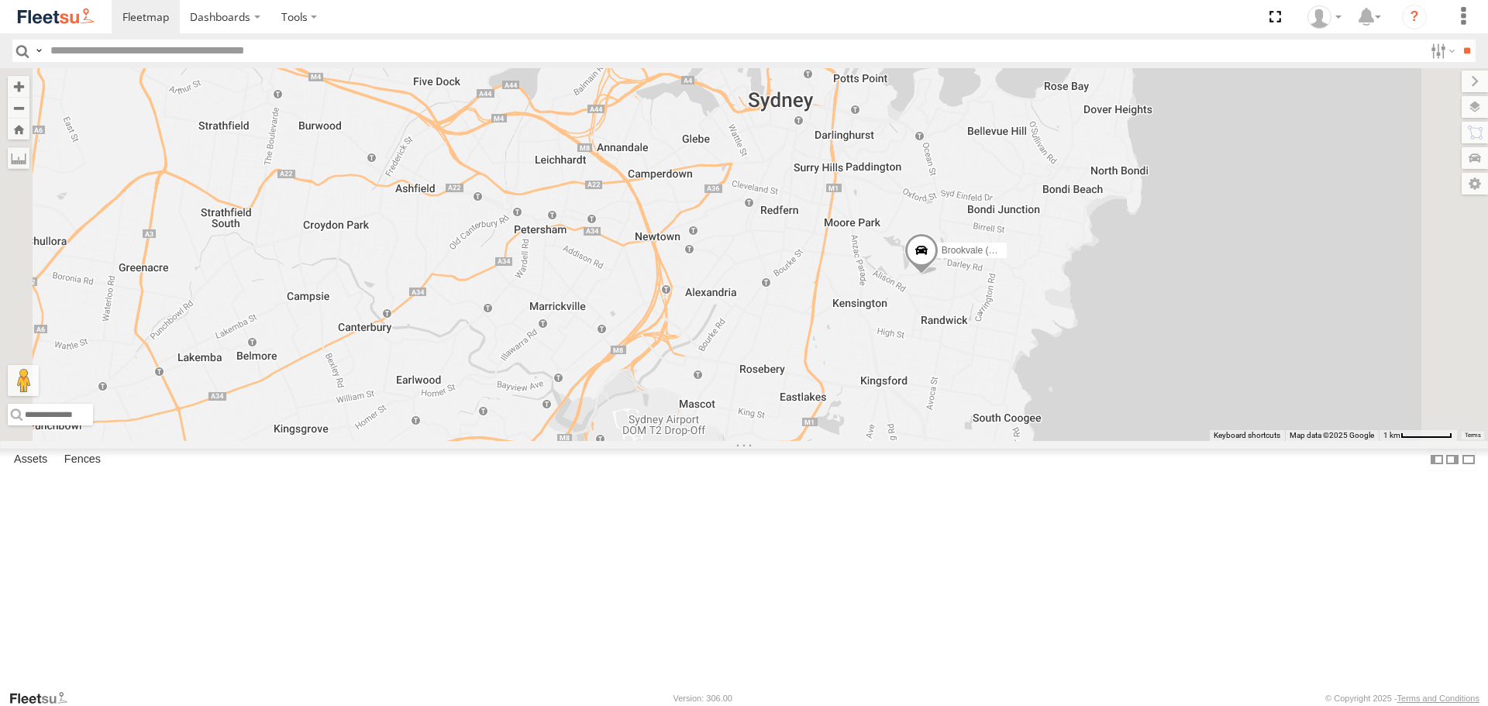
drag, startPoint x: 1042, startPoint y: 415, endPoint x: 1167, endPoint y: 411, distance: 124.8
click at [1167, 411] on div "Brookvale (T10 - [PERSON_NAME]) Rural (T08 - [PERSON_NAME]) Blacktown #1 (T09 -…" at bounding box center [744, 254] width 1488 height 372
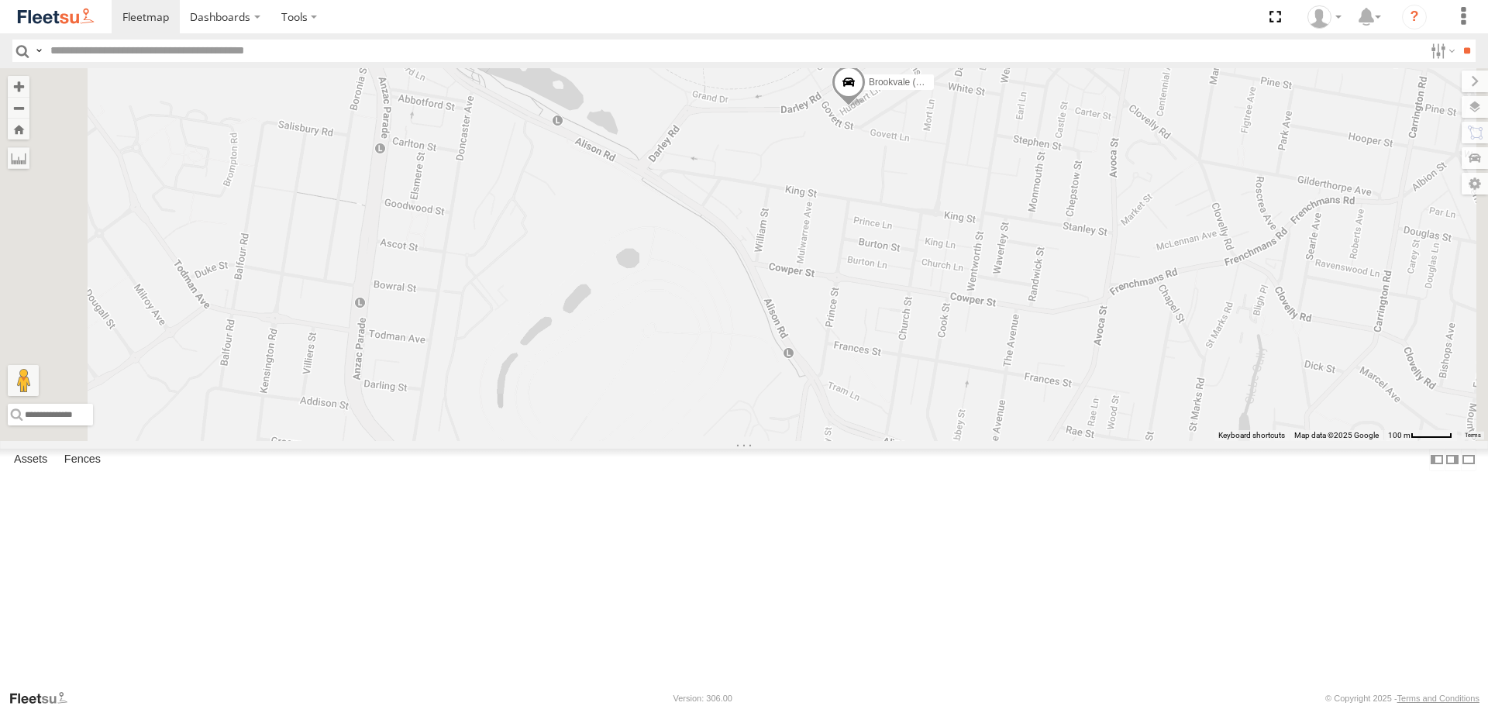
drag, startPoint x: 1117, startPoint y: 357, endPoint x: 1063, endPoint y: 471, distance: 125.8
click at [1063, 440] on div "Brookvale (T10 - [PERSON_NAME]) Rural (T08 - [PERSON_NAME]) Blacktown #1 (T09 -…" at bounding box center [744, 254] width 1488 height 372
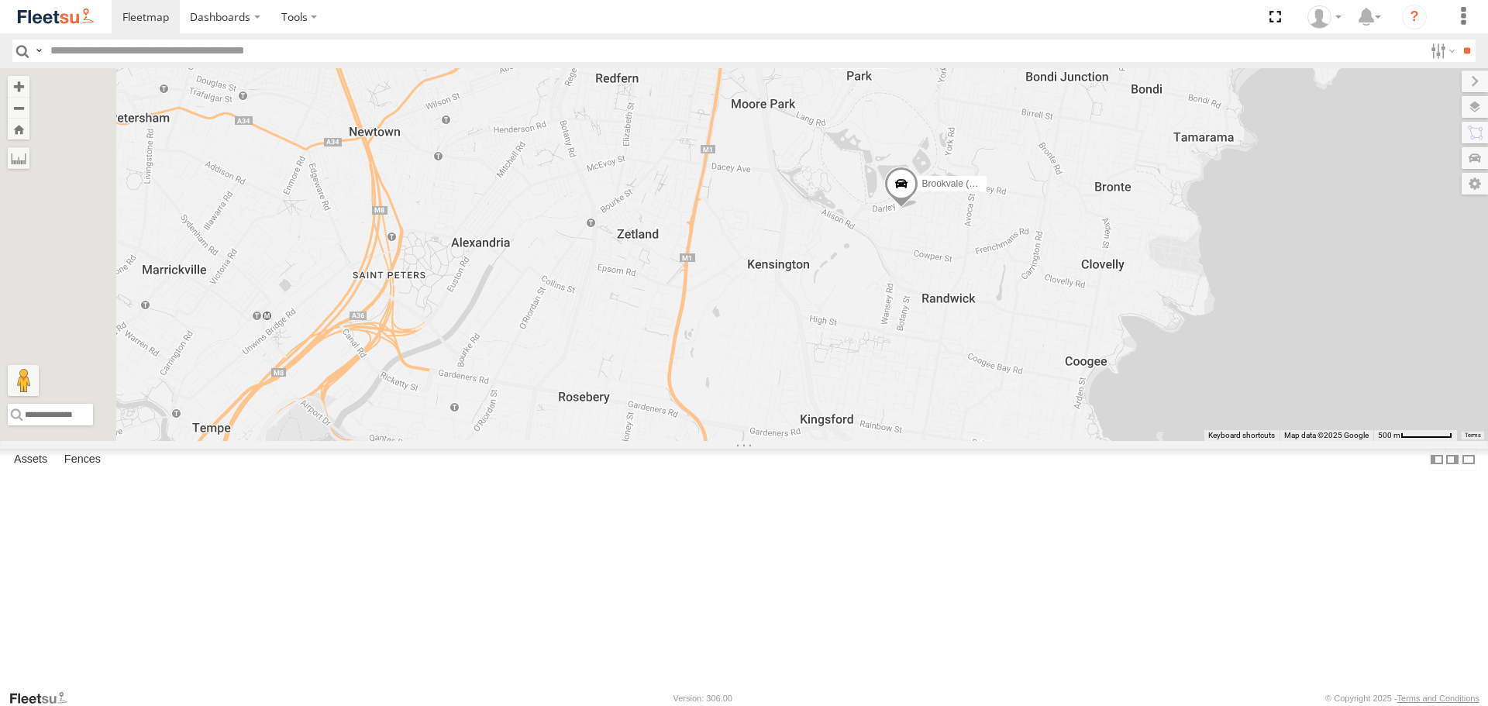
drag, startPoint x: 1063, startPoint y: 403, endPoint x: 1200, endPoint y: 341, distance: 150.5
click at [1200, 341] on div "Brookvale (T10 - [PERSON_NAME]) Rural (T08 - [PERSON_NAME]) Blacktown #1 (T09 -…" at bounding box center [744, 254] width 1488 height 372
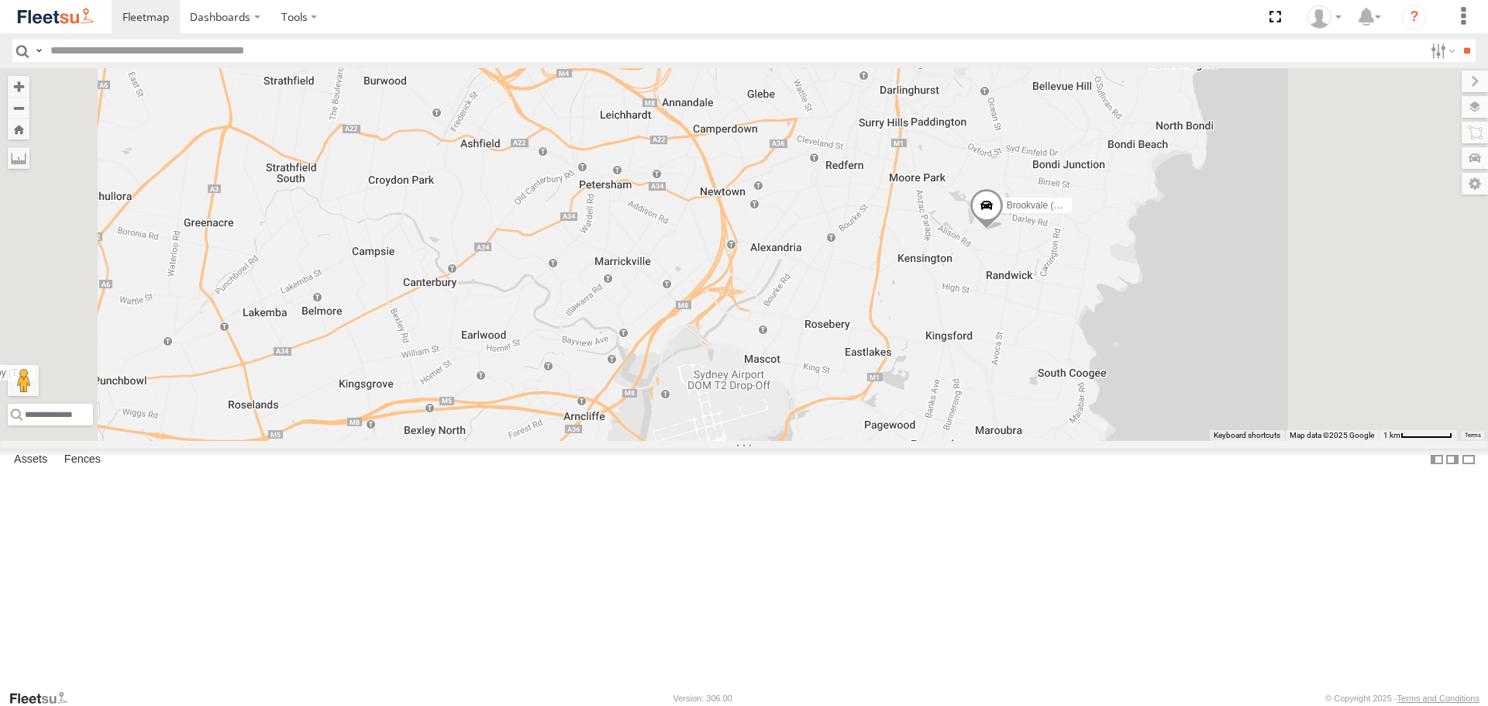
drag
click at [1149, 402] on div "Brookvale (T10 - [PERSON_NAME]) Rural (T08 - [PERSON_NAME]) Blacktown #1 (T09 -…" at bounding box center [744, 254] width 1488 height 372
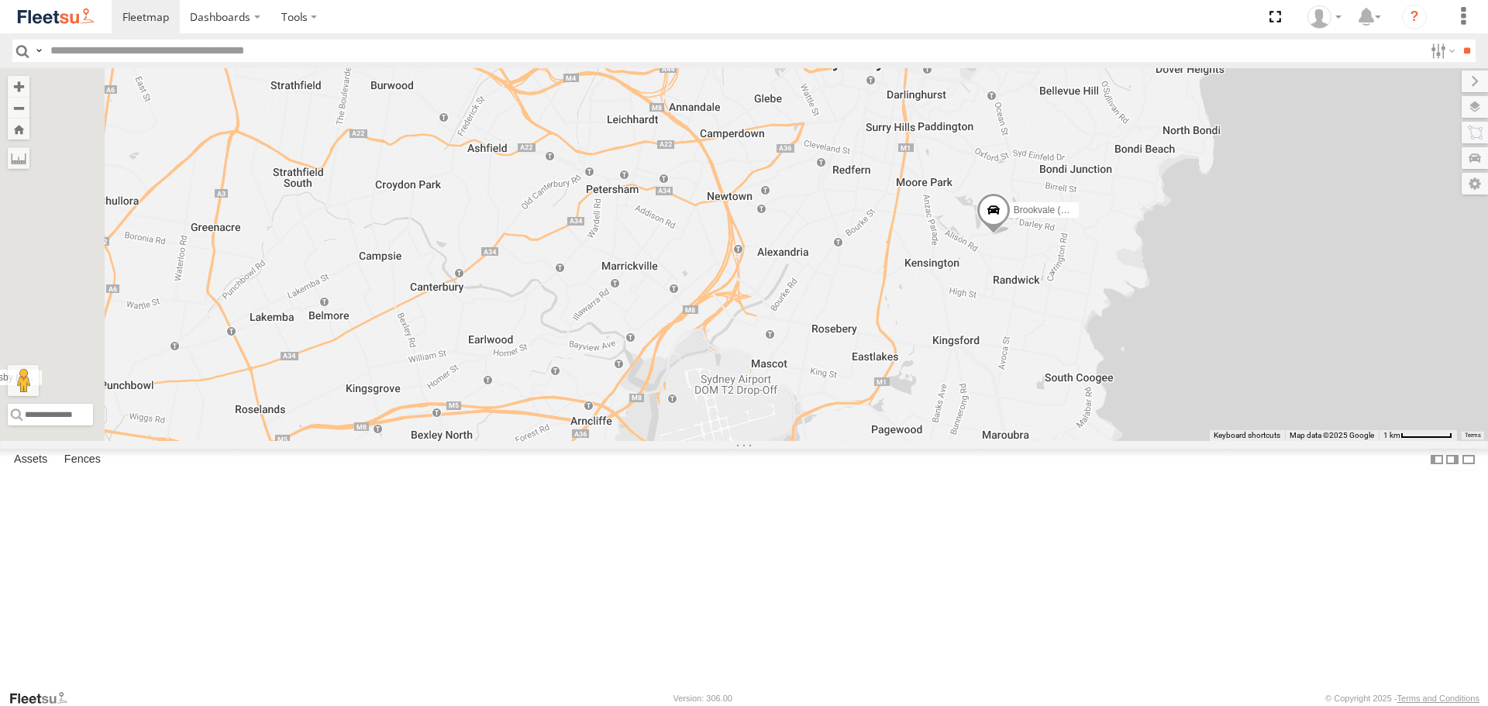
click at [1108, 350] on div "Brookvale (T10 - [PERSON_NAME]) Rural (T08 - [PERSON_NAME]) Blacktown #1 (T09 -…" at bounding box center [744, 254] width 1488 height 372
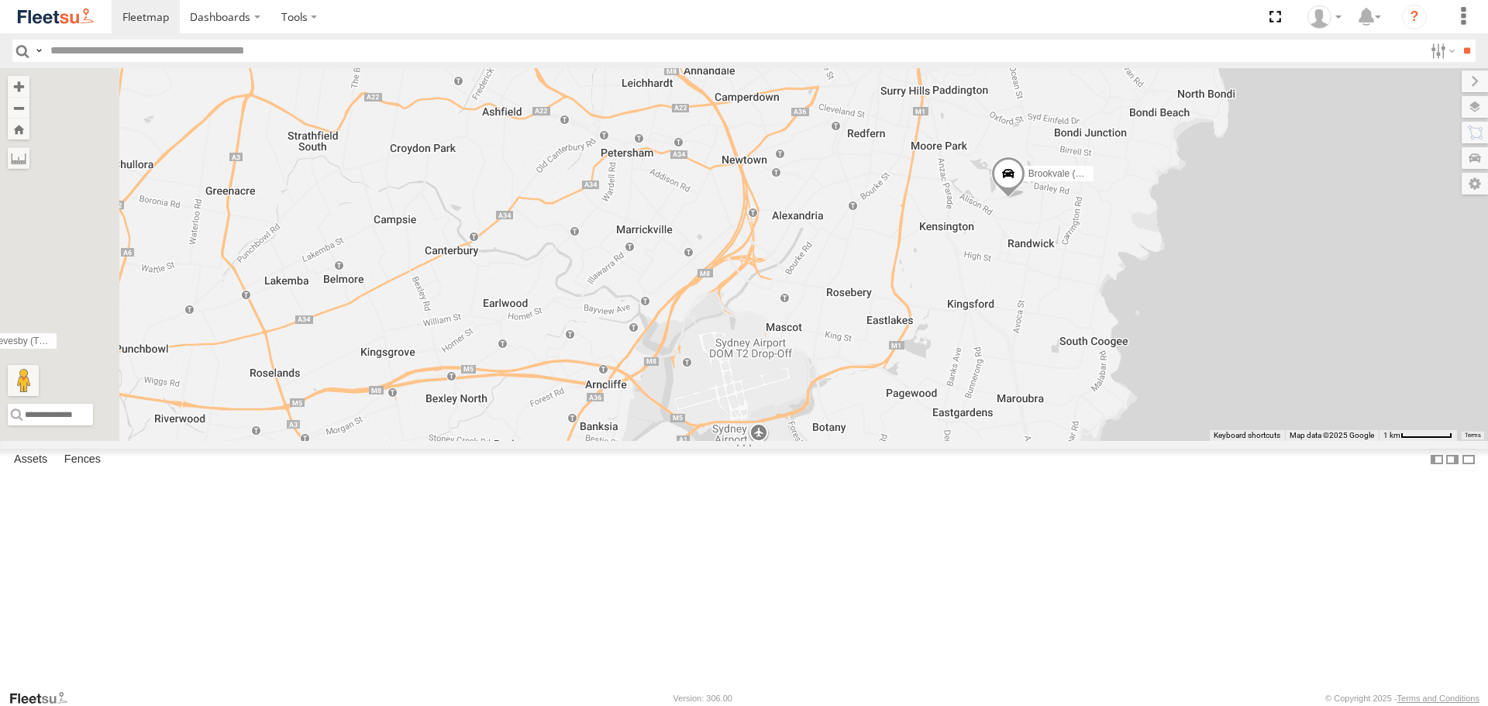
click at [1073, 356] on div "Brookvale (T10 - [PERSON_NAME]) Rural (T08 - [PERSON_NAME]) Blacktown #1 (T09 -…" at bounding box center [744, 254] width 1488 height 372
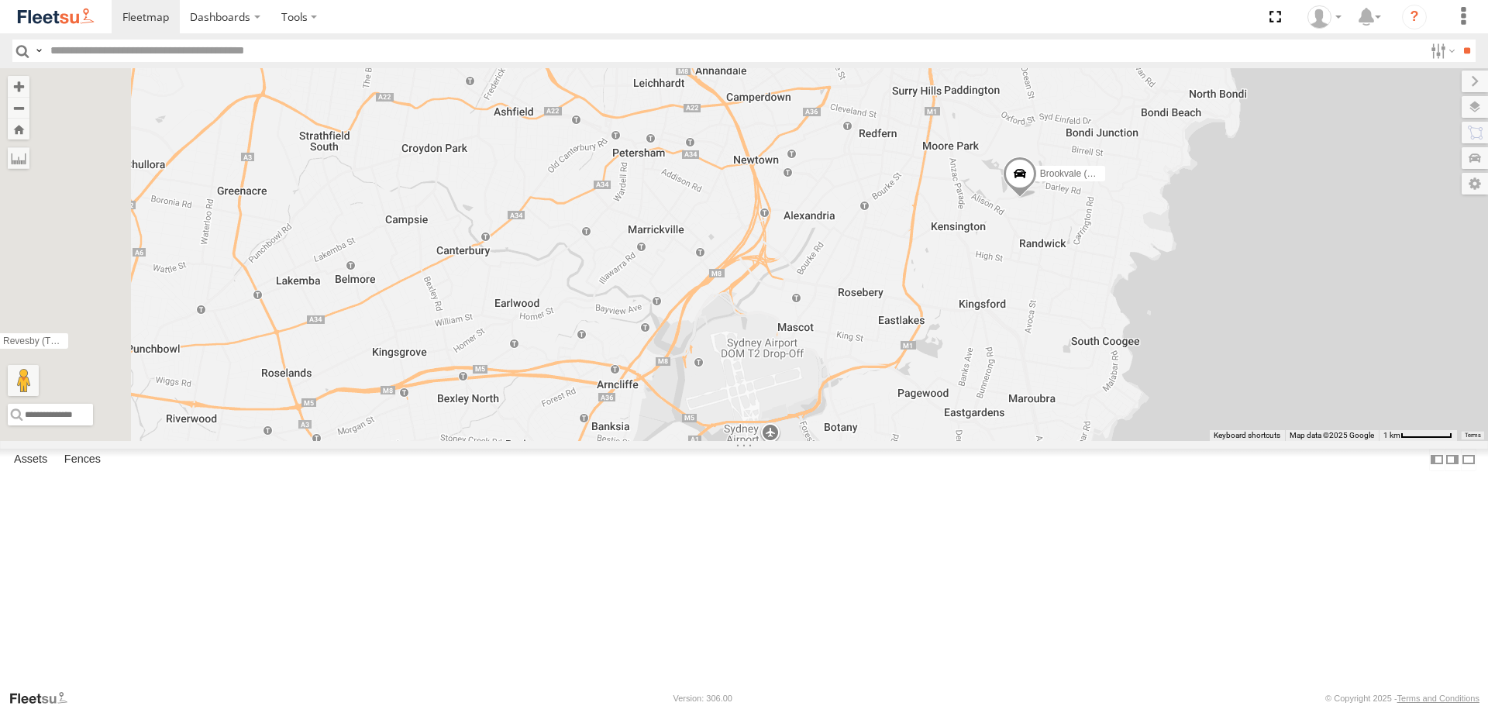
click at [1050, 368] on div "Brookvale (T10 - [PERSON_NAME]) Rural (T08 - [PERSON_NAME]) Blacktown #1 (T09 -…" at bounding box center [744, 254] width 1488 height 372
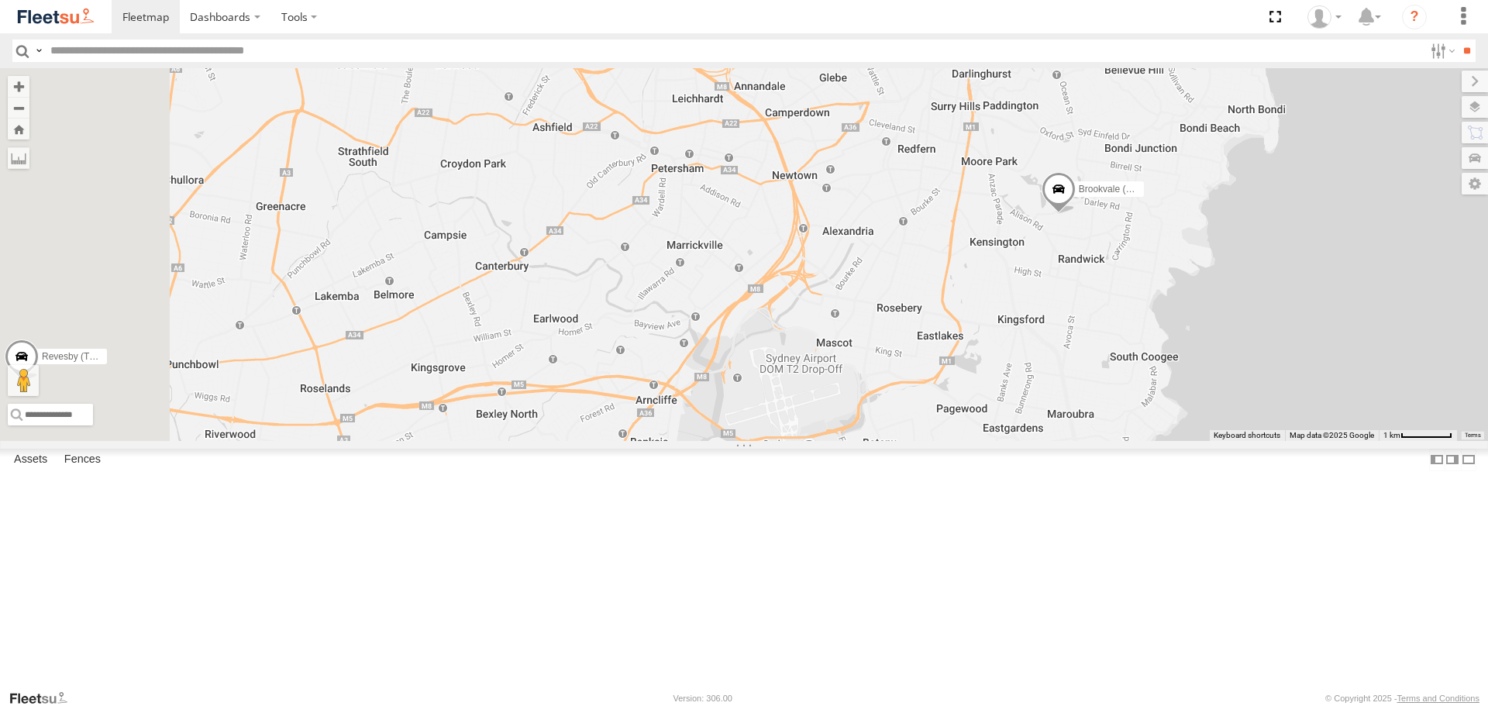
click at [976, 284] on div "Brookvale (T10 - [PERSON_NAME]) Rural (T08 - [PERSON_NAME]) Blacktown #1 (T09 -…" at bounding box center [744, 254] width 1488 height 372
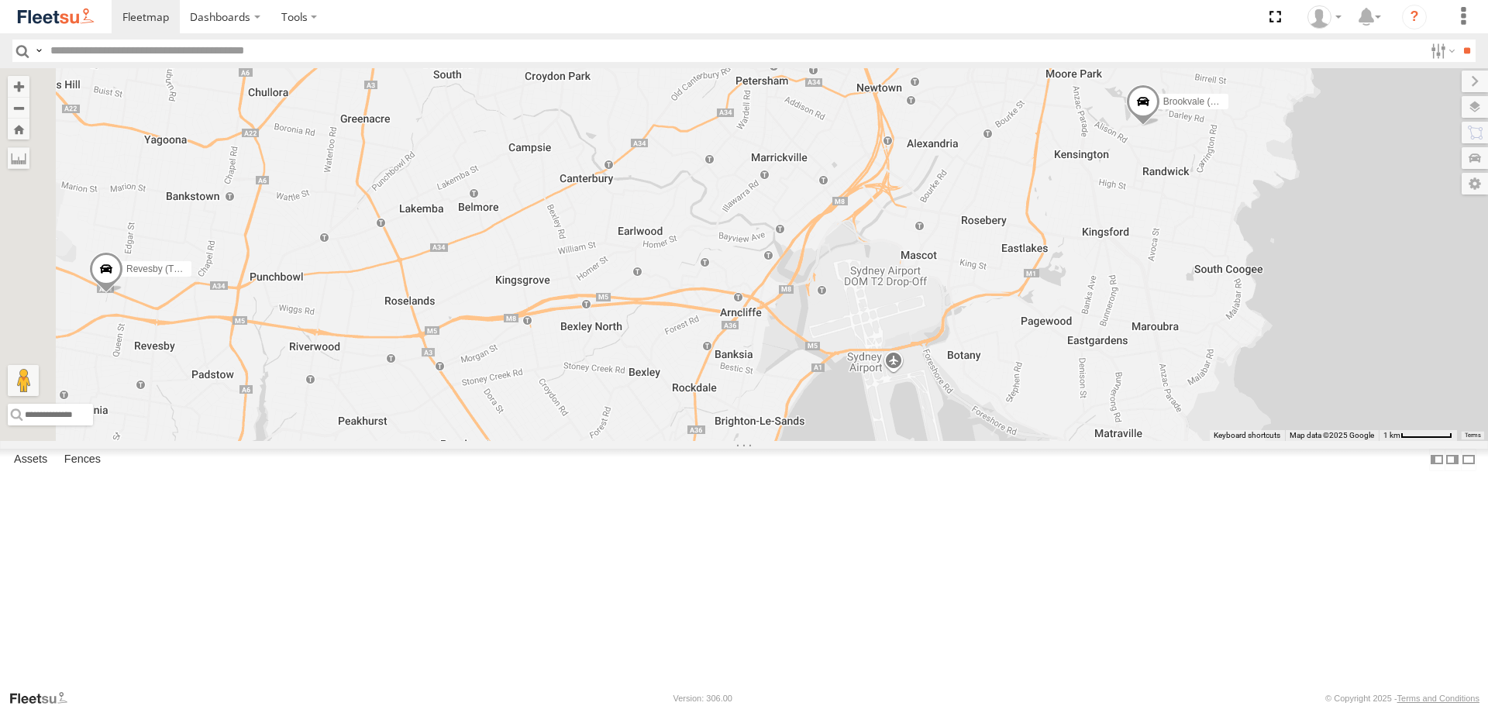
click at [1006, 285] on div "Brookvale (T10 - [PERSON_NAME]) Rural (T08 - [PERSON_NAME]) Blacktown #1 (T09 -…" at bounding box center [744, 254] width 1488 height 372
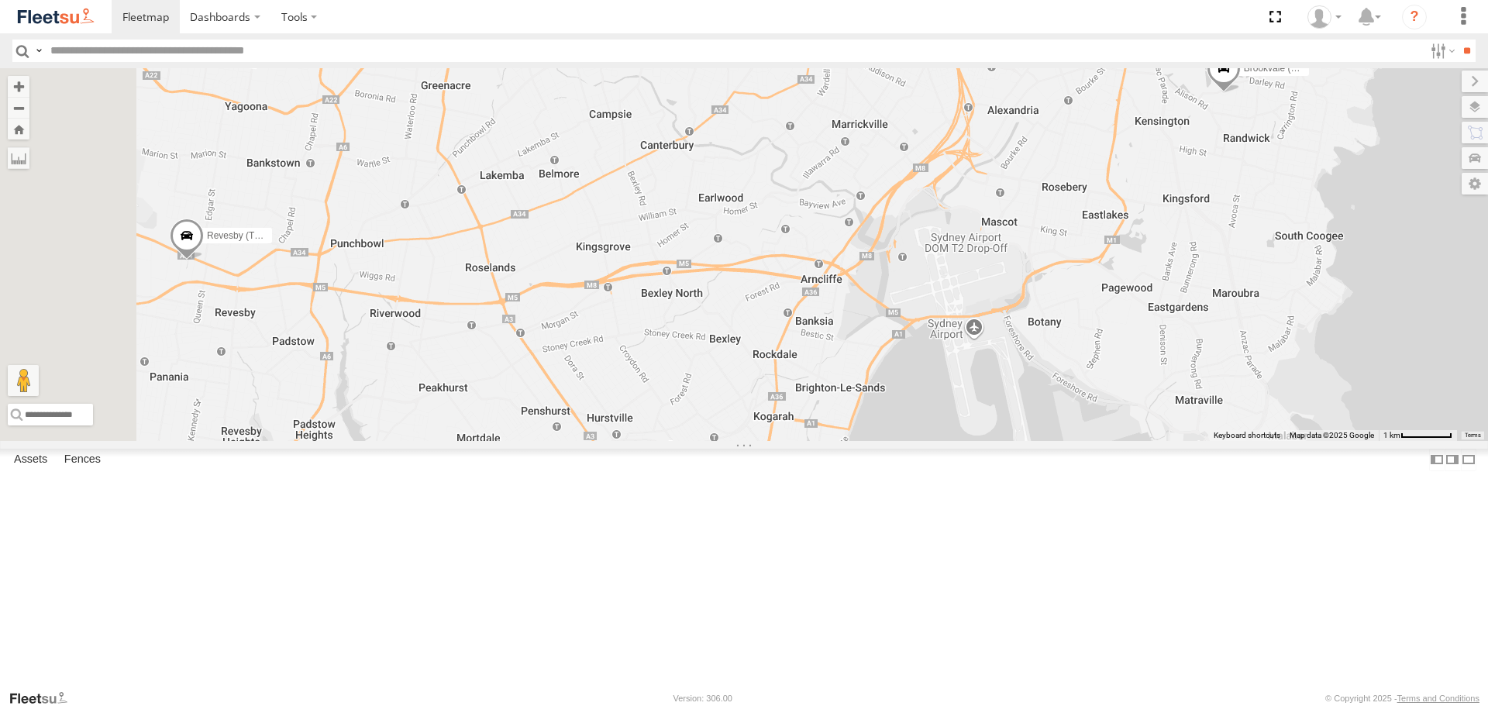
click at [1042, 273] on div "Brookvale (T10 - [PERSON_NAME]) Rural (T08 - [PERSON_NAME]) Blacktown #1 (T09 -…" at bounding box center [744, 254] width 1488 height 372
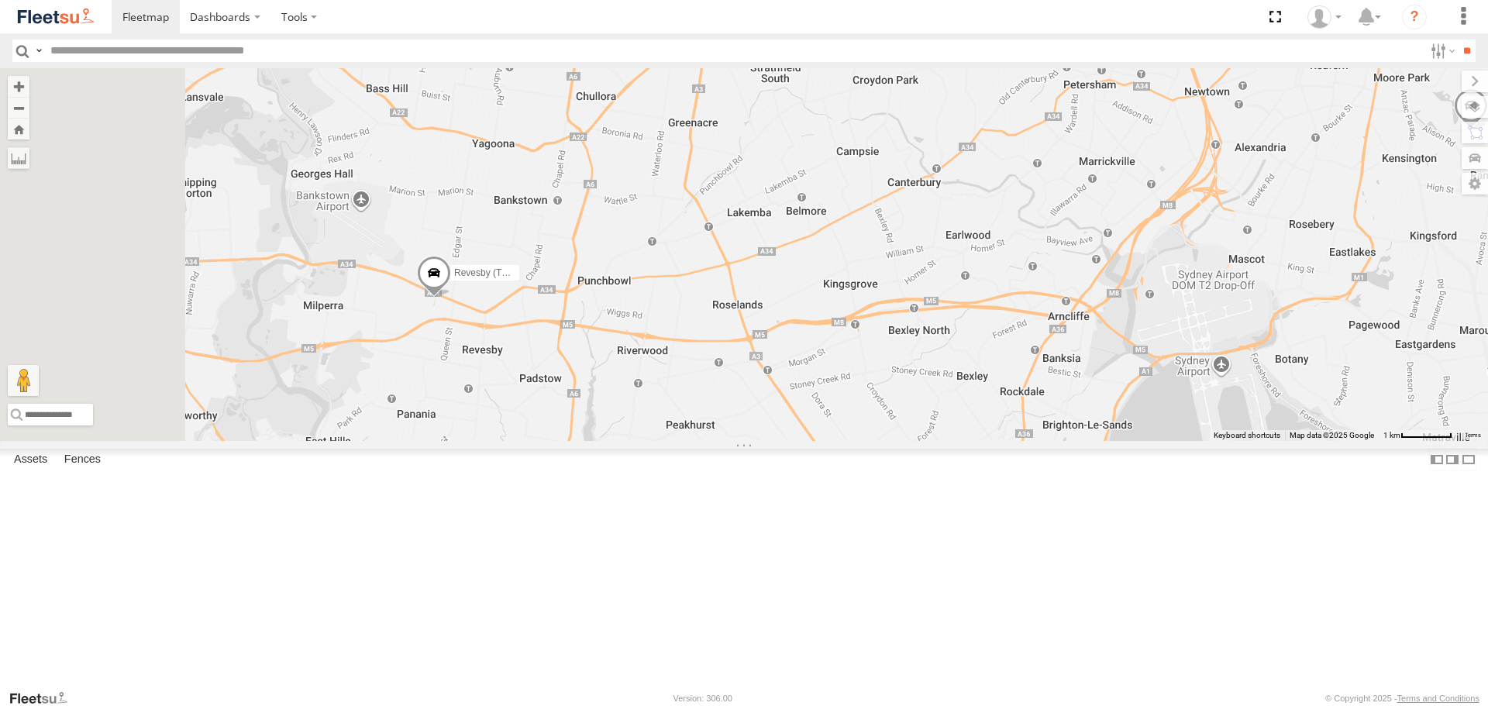
click at [1054, 362] on div "Brookvale (T10 - [PERSON_NAME]) Rural (T08 - [PERSON_NAME]) Blacktown #1 (T09 -…" at bounding box center [744, 254] width 1488 height 372
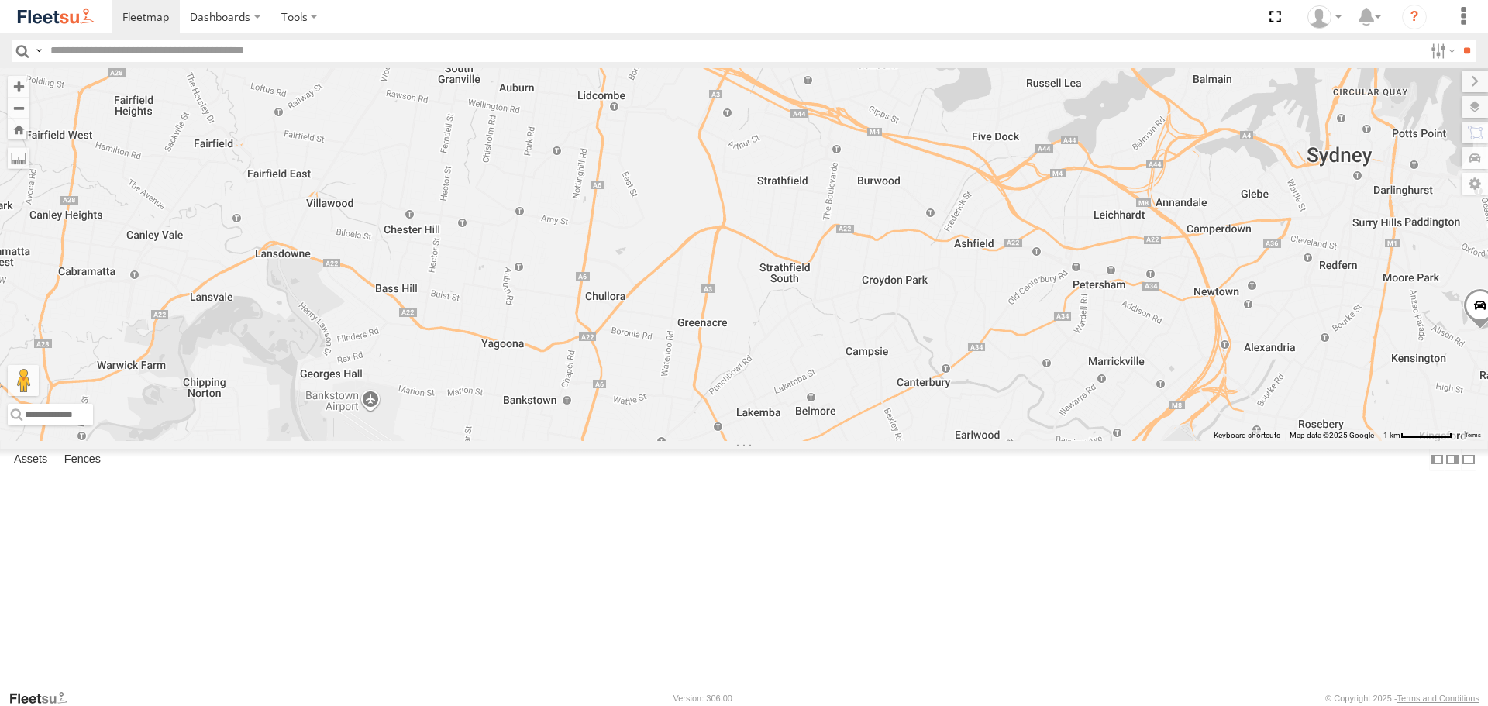
click at [930, 225] on div "Brookvale (T10 - [PERSON_NAME]) Rural (T08 - [PERSON_NAME]) Blacktown #1 (T09 -…" at bounding box center [744, 254] width 1488 height 372
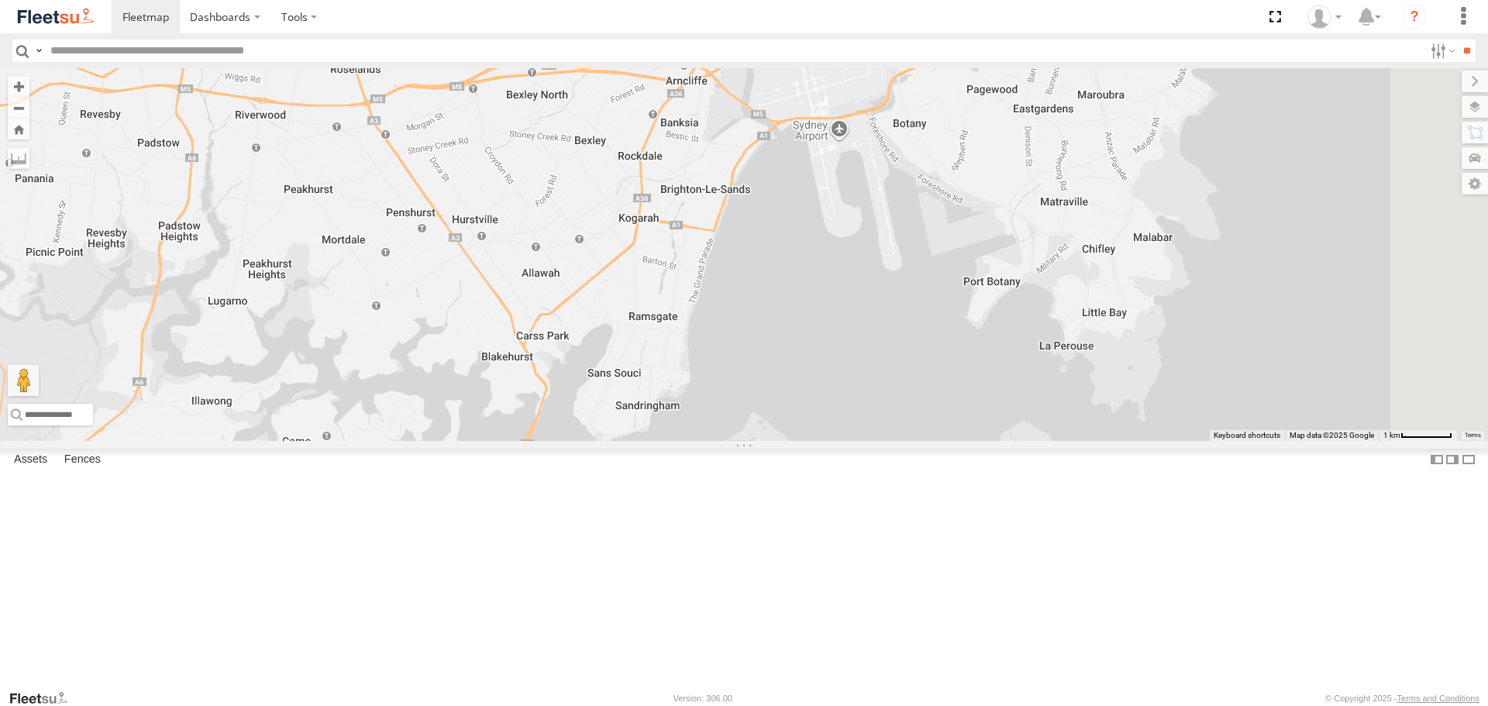
click at [921, 324] on div "Brookvale (T10 - [PERSON_NAME]) Rural (T08 - [PERSON_NAME]) Blacktown #1 (T09 -…" at bounding box center [744, 254] width 1488 height 372
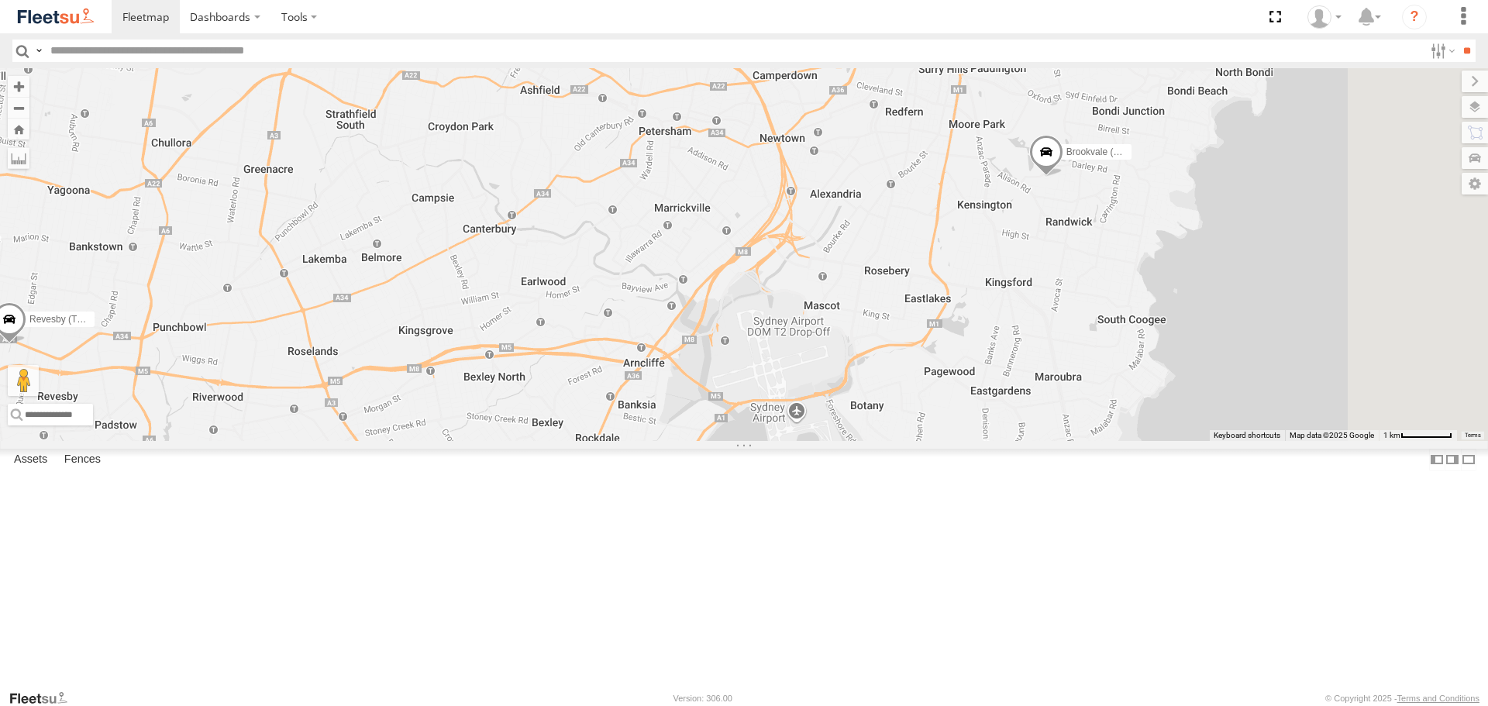
click at [850, 374] on div "Brookvale (T10 - [PERSON_NAME]) Rural (T08 - [PERSON_NAME]) Blacktown #1 (T09 -…" at bounding box center [744, 254] width 1488 height 372
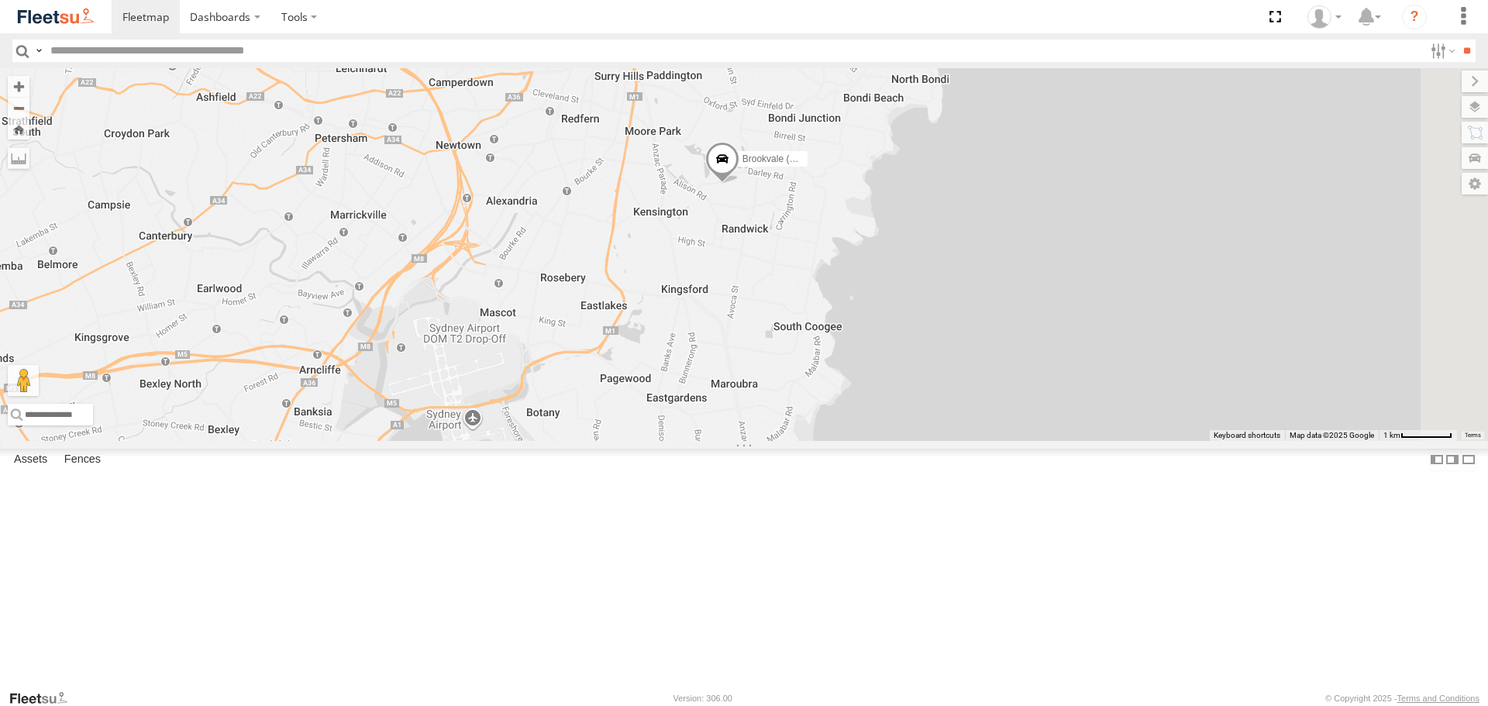
click at [766, 312] on div "Brookvale (T10 - [PERSON_NAME]) Rural (T08 - [PERSON_NAME]) Blacktown #1 (T09 -…" at bounding box center [744, 254] width 1488 height 372
